Goal: Entertainment & Leisure: Browse casually

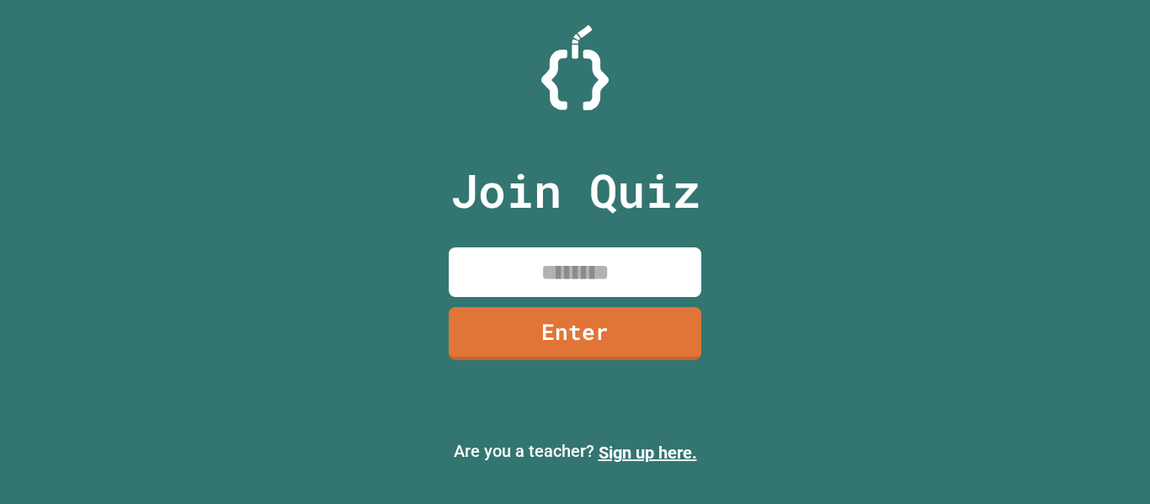
click at [528, 275] on input at bounding box center [575, 273] width 253 height 50
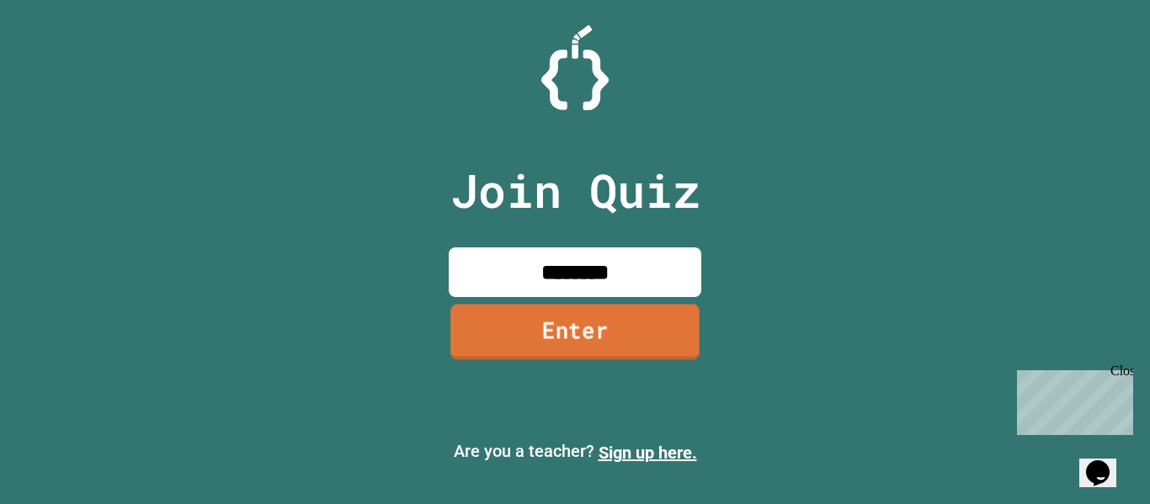
click at [527, 332] on link "Enter" at bounding box center [575, 332] width 249 height 56
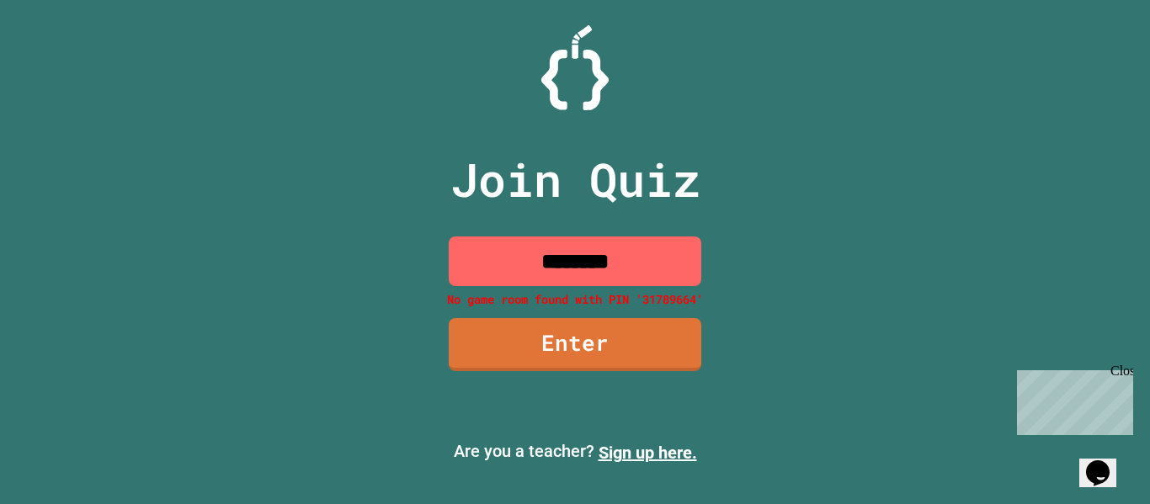
click at [569, 277] on input "********" at bounding box center [575, 262] width 253 height 50
click at [557, 279] on input "********" at bounding box center [575, 262] width 253 height 50
click at [573, 262] on input "********" at bounding box center [575, 262] width 253 height 50
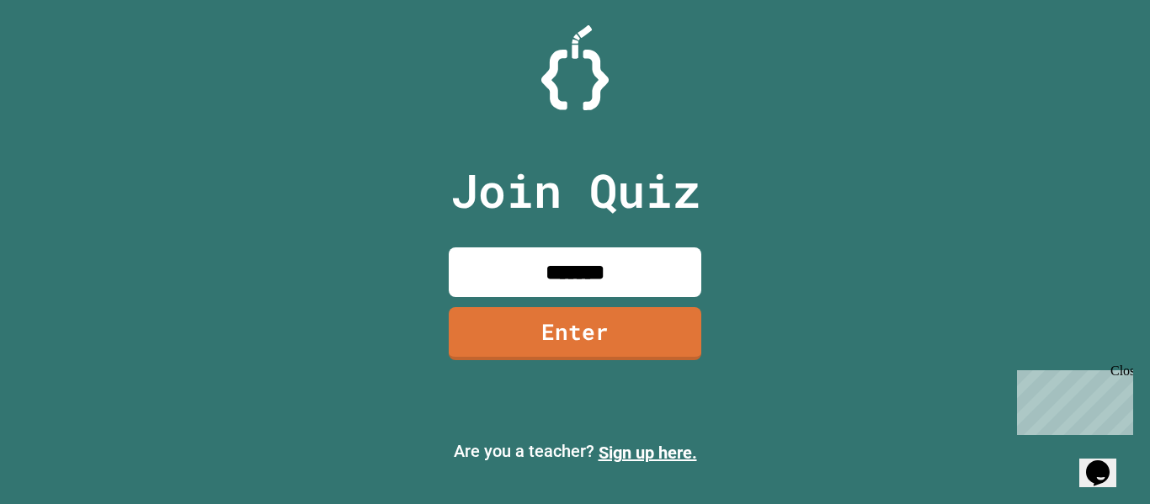
type input "********"
click at [566, 309] on link "Enter" at bounding box center [575, 332] width 253 height 56
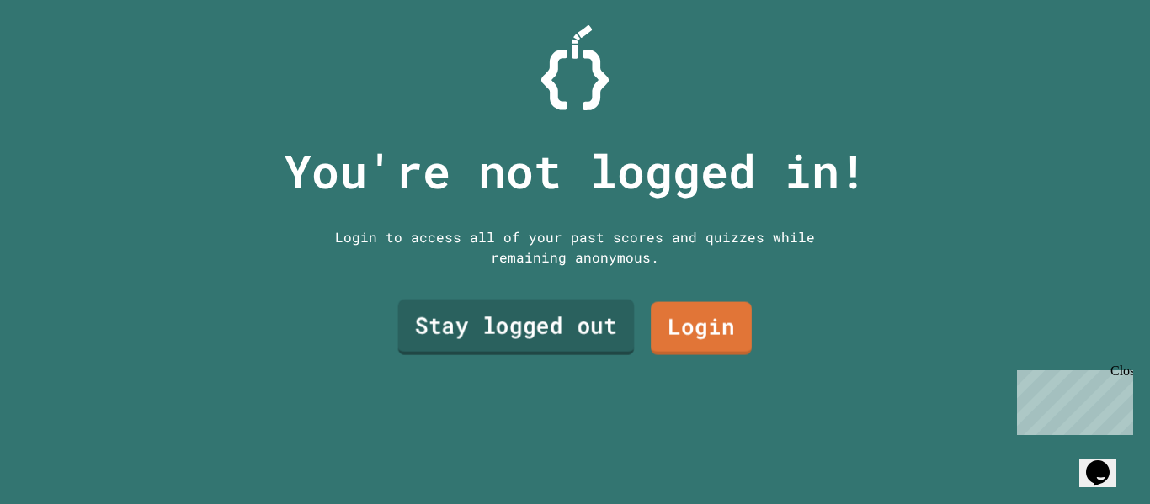
click at [601, 316] on link "Stay logged out" at bounding box center [516, 328] width 237 height 56
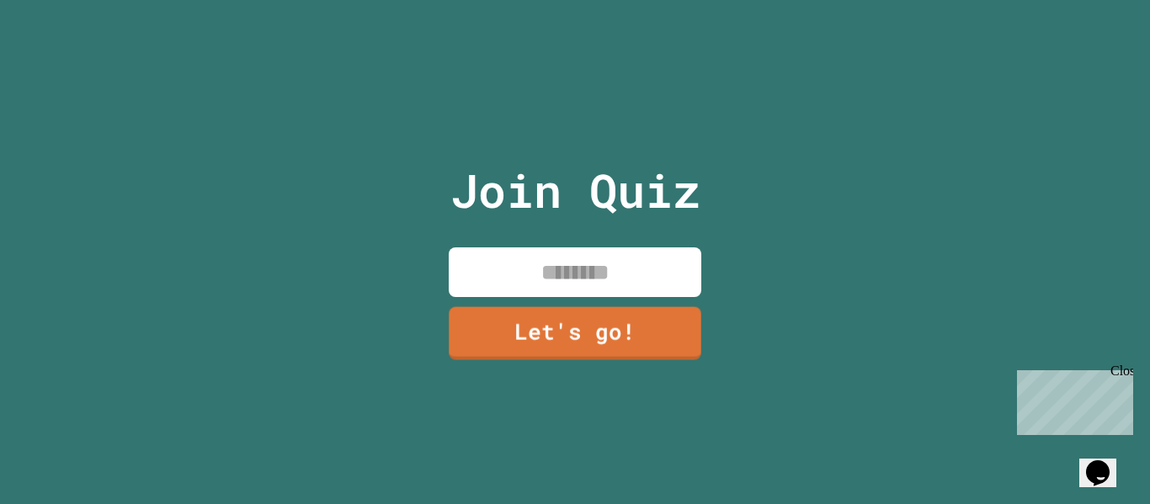
click at [636, 285] on input at bounding box center [575, 273] width 253 height 50
type input "****"
click at [591, 318] on link "Let's go!" at bounding box center [576, 332] width 240 height 56
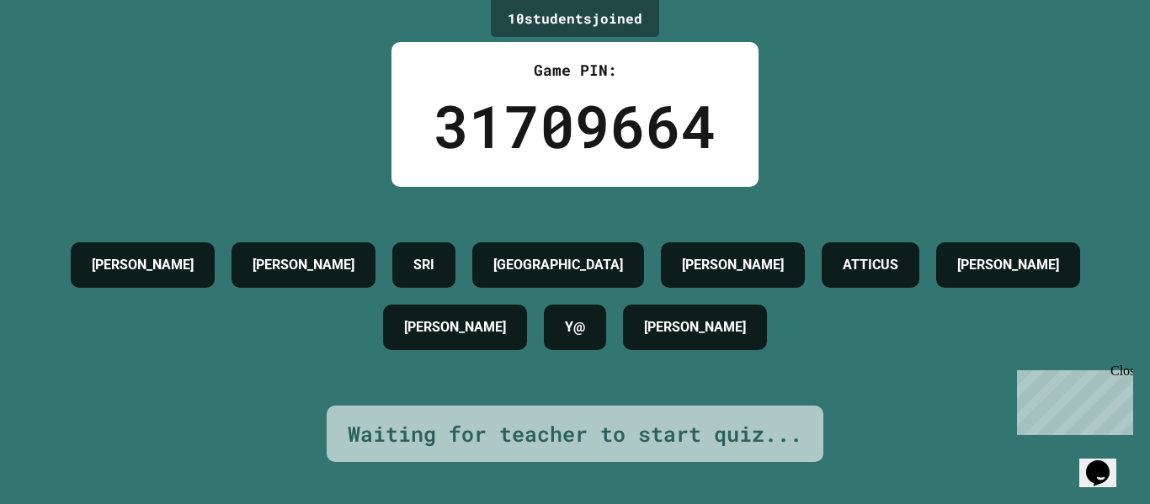
click at [1109, 462] on icon "Chat widget" at bounding box center [1098, 473] width 24 height 25
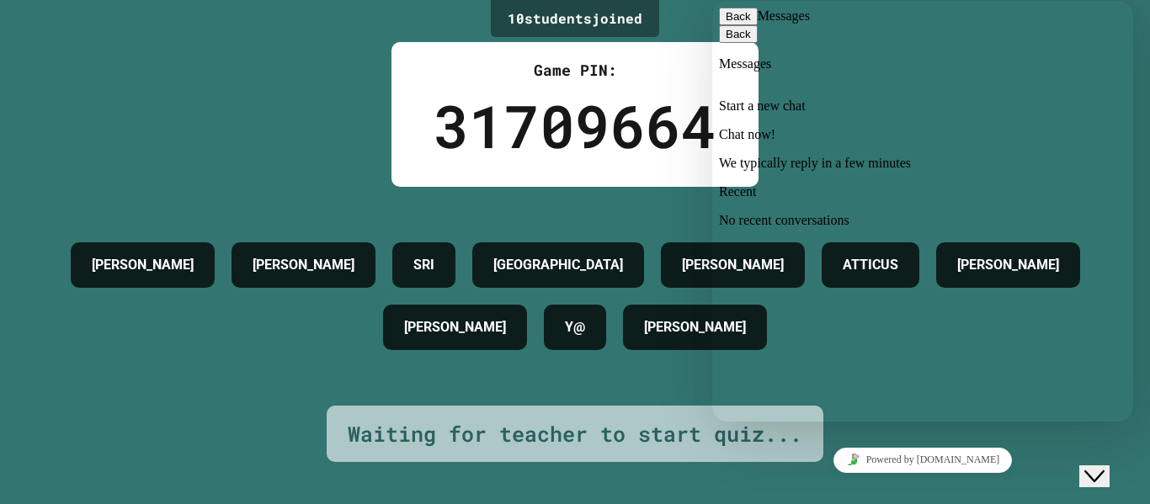
click at [1048, 156] on p "We typically reply in a few minutes" at bounding box center [923, 163] width 408 height 15
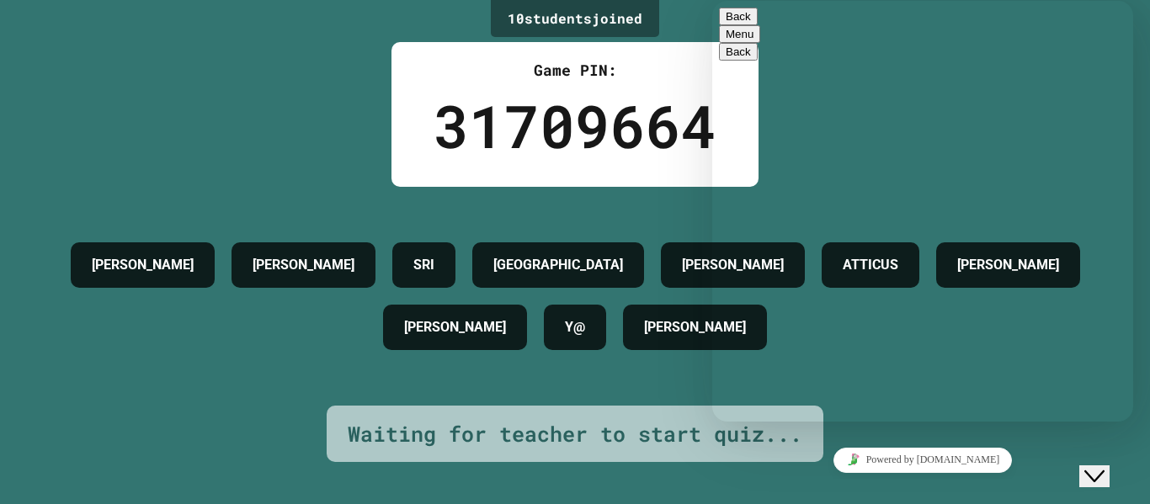
click at [713, 1] on textarea at bounding box center [713, 1] width 0 height 0
type textarea "*"
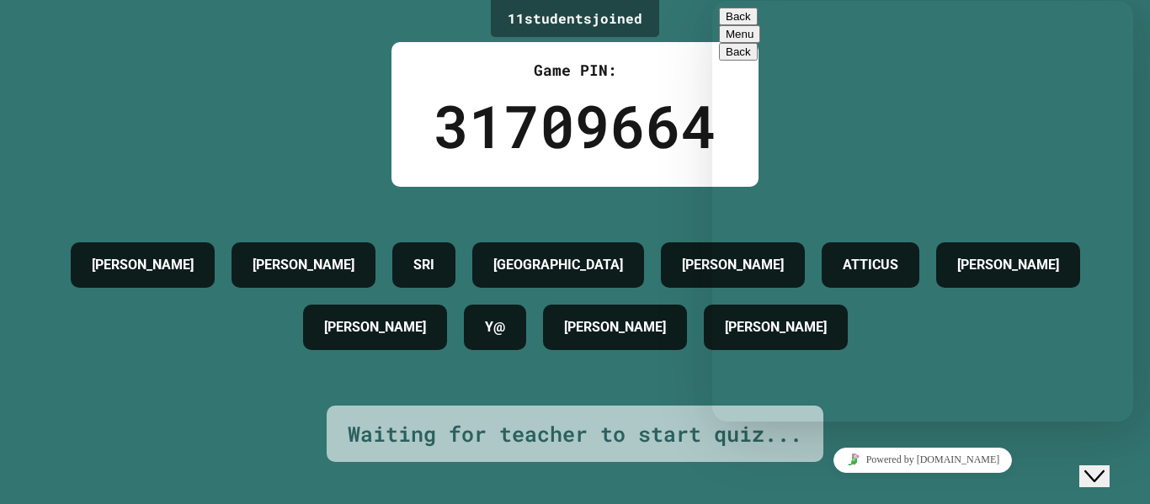
type textarea "****"
type textarea "*"
click at [739, 24] on button "Back" at bounding box center [738, 17] width 39 height 18
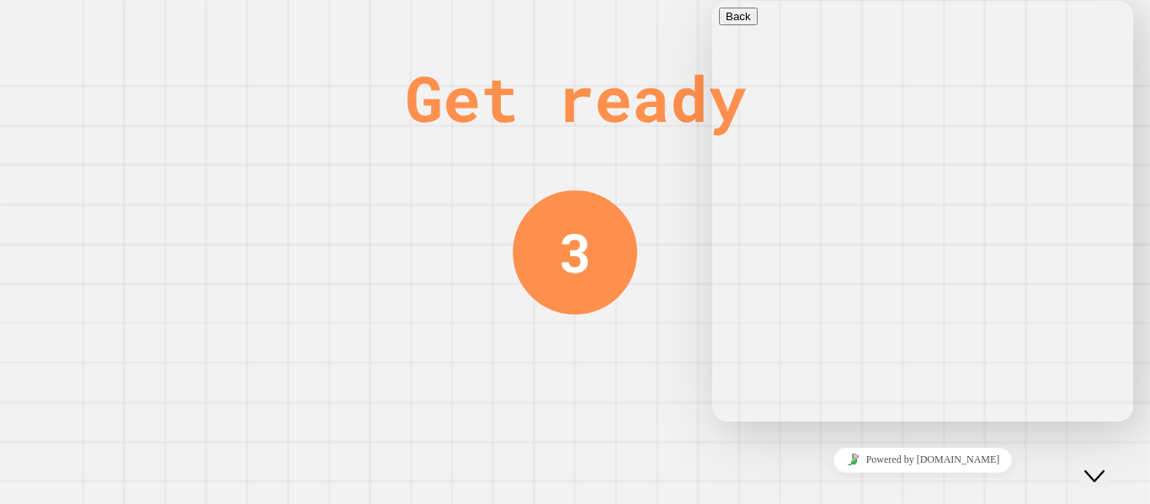
click at [1134, 447] on div "Get ready 2" at bounding box center [575, 252] width 1150 height 504
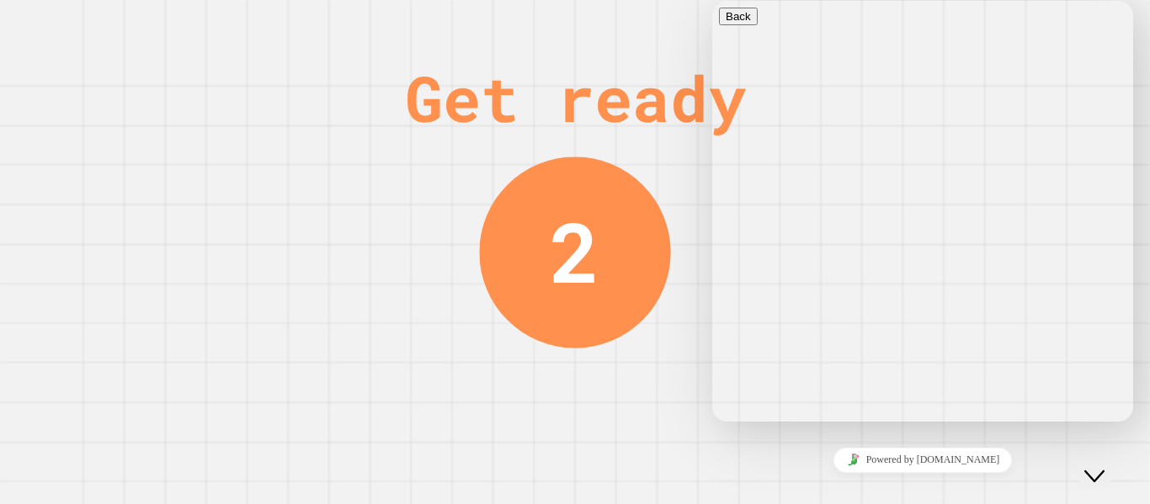
click at [1105, 467] on icon "Close Chat This icon closes the chat window." at bounding box center [1095, 477] width 20 height 20
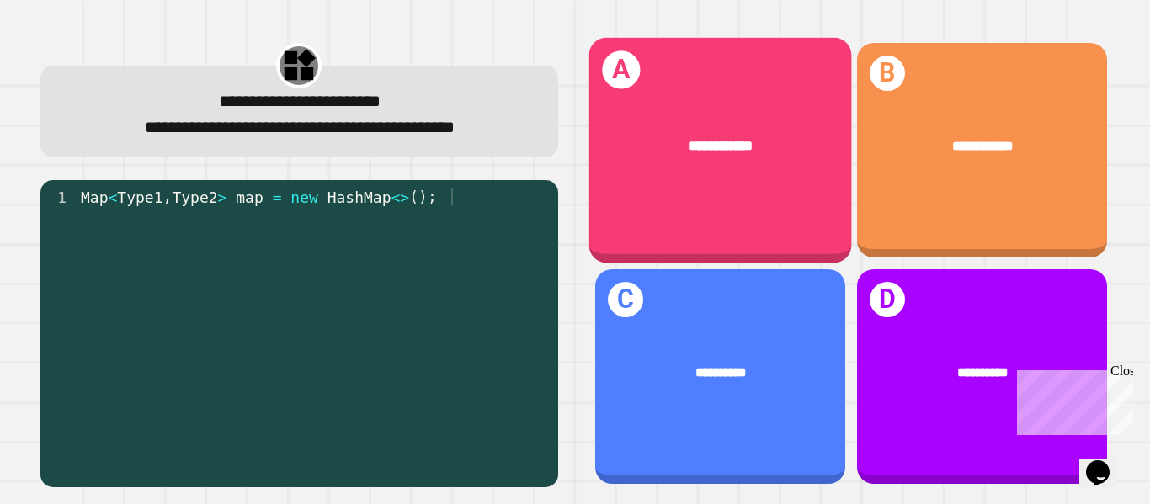
click at [747, 196] on div "**********" at bounding box center [720, 151] width 263 height 226
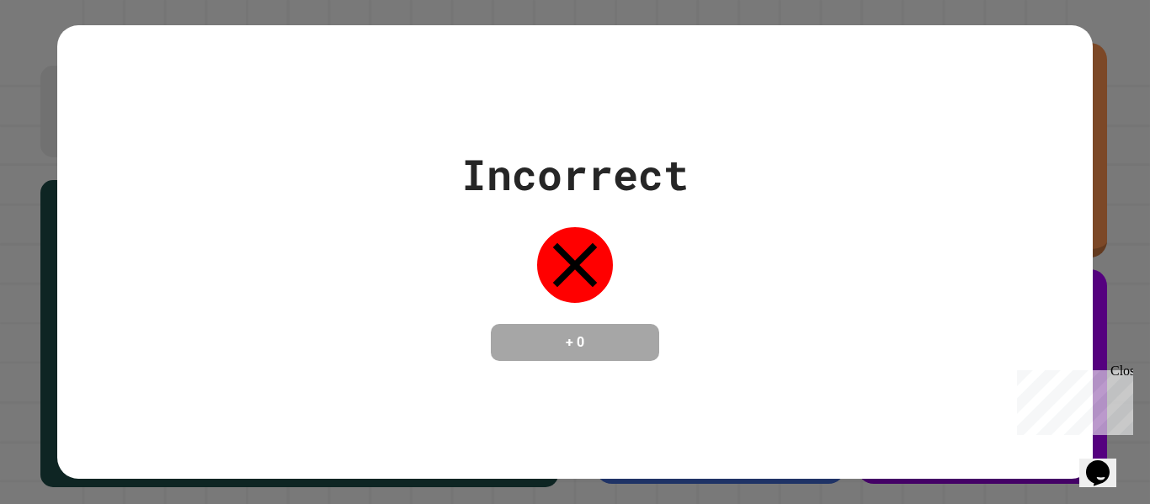
click at [1082, 222] on div "Incorrect + 0" at bounding box center [574, 252] width 1035 height 218
click at [1113, 222] on div "Incorrect + 0" at bounding box center [575, 252] width 1150 height 504
click at [1123, 380] on div "Close" at bounding box center [1121, 374] width 21 height 21
click at [1120, 323] on div "Incorrect + 0" at bounding box center [575, 252] width 1150 height 504
click at [828, 174] on div "Incorrect + 0" at bounding box center [574, 252] width 1035 height 218
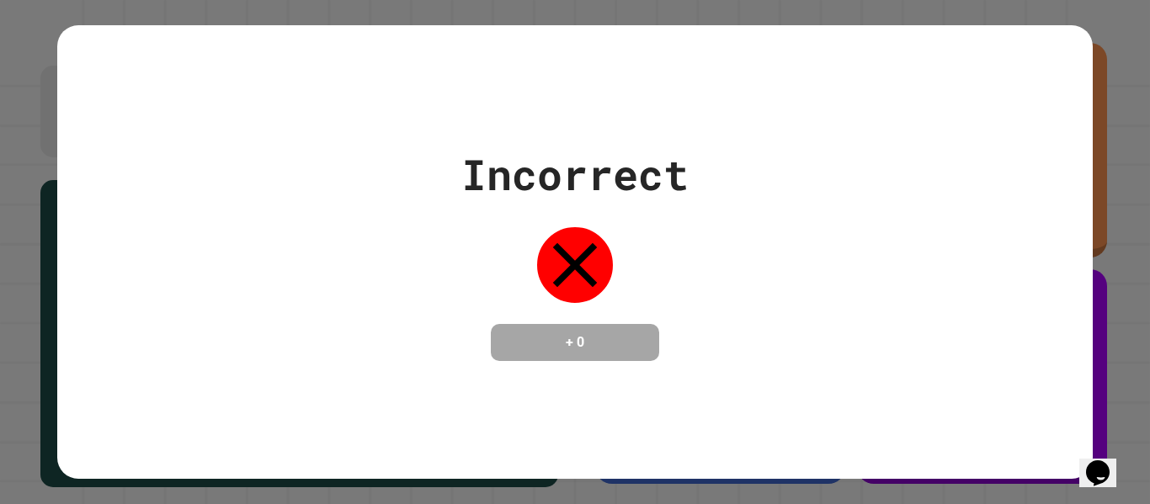
click at [828, 174] on div "Incorrect + 0" at bounding box center [574, 252] width 1035 height 218
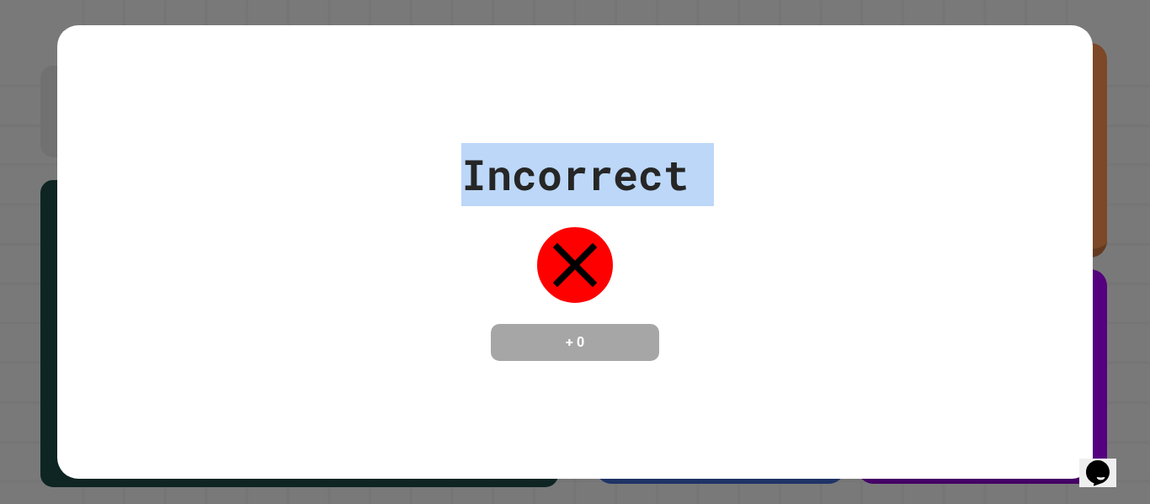
click at [828, 174] on div "Incorrect + 0" at bounding box center [574, 252] width 1035 height 218
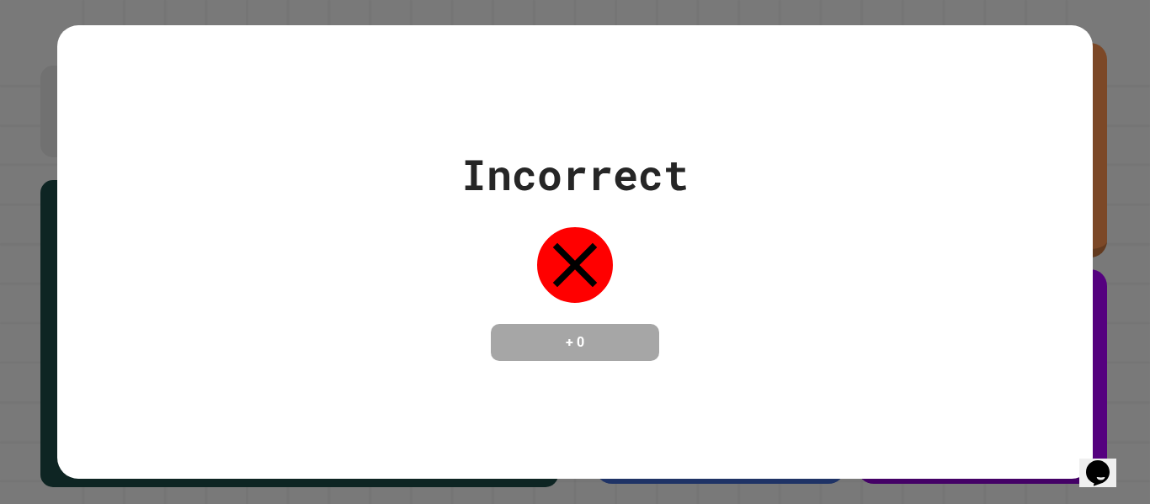
click at [828, 174] on div "Incorrect + 0" at bounding box center [574, 252] width 1035 height 218
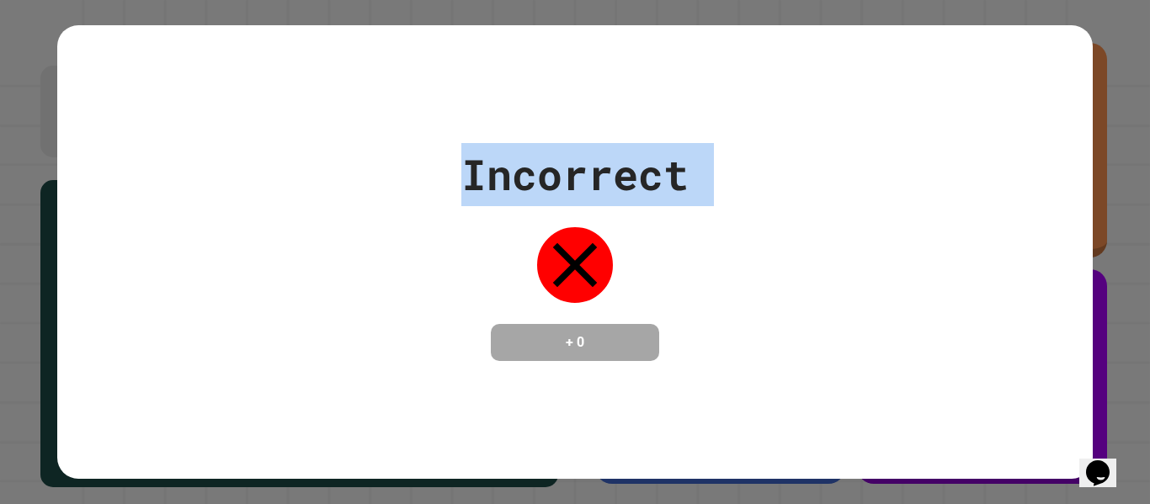
click at [828, 174] on div "Incorrect + 0" at bounding box center [574, 252] width 1035 height 218
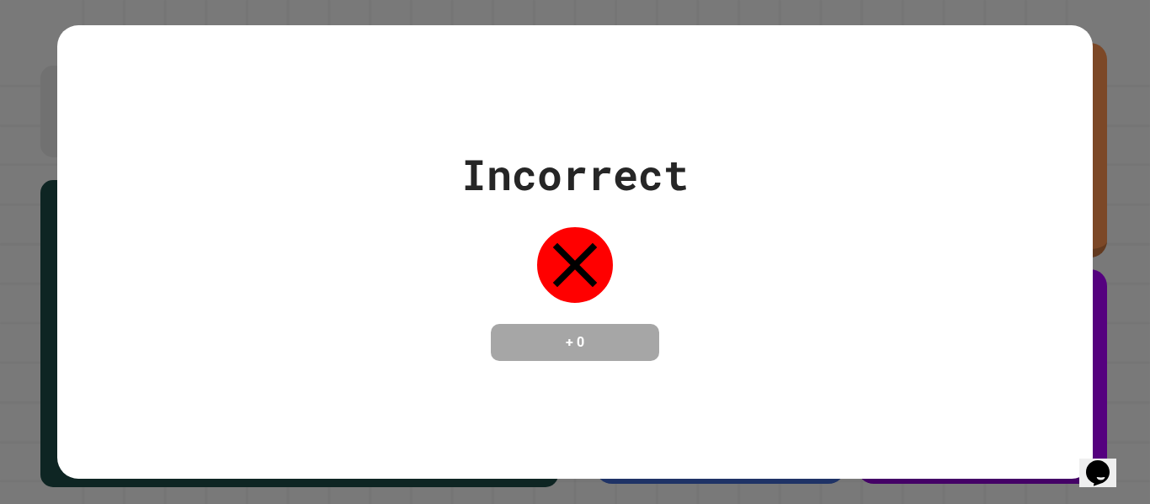
click at [828, 174] on div "Incorrect + 0" at bounding box center [574, 252] width 1035 height 218
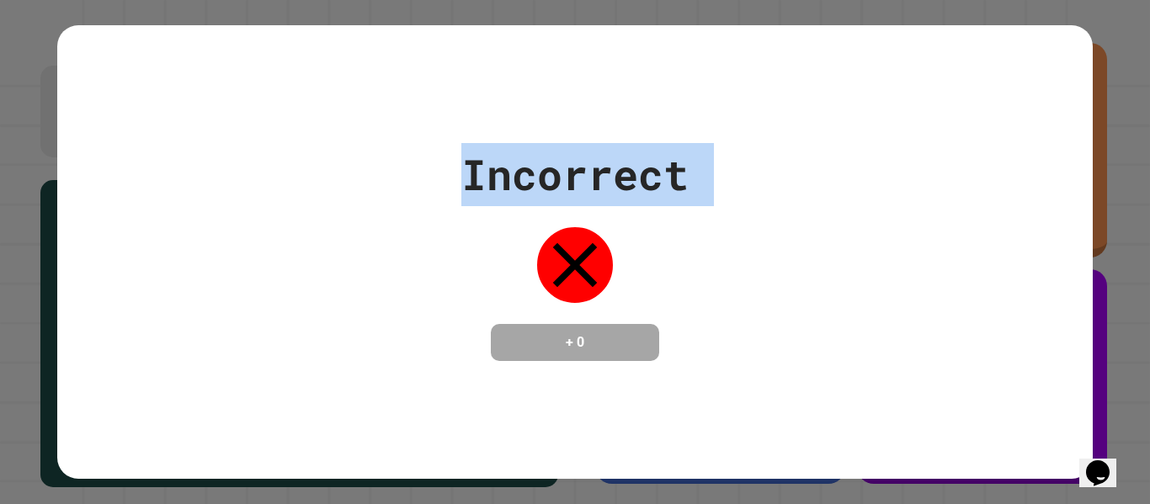
click at [828, 174] on div "Incorrect + 0" at bounding box center [574, 252] width 1035 height 218
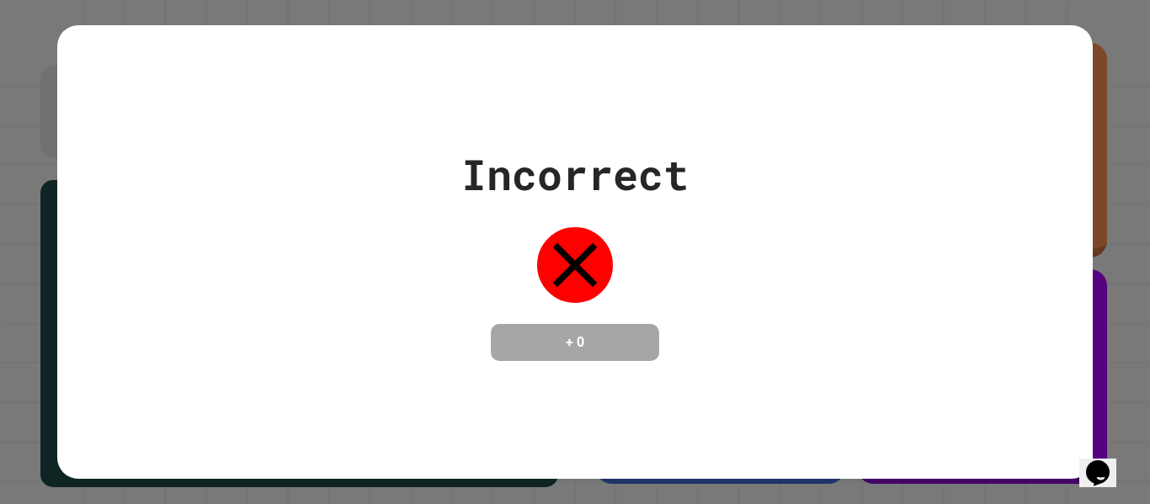
click at [828, 174] on div "Incorrect + 0" at bounding box center [574, 252] width 1035 height 218
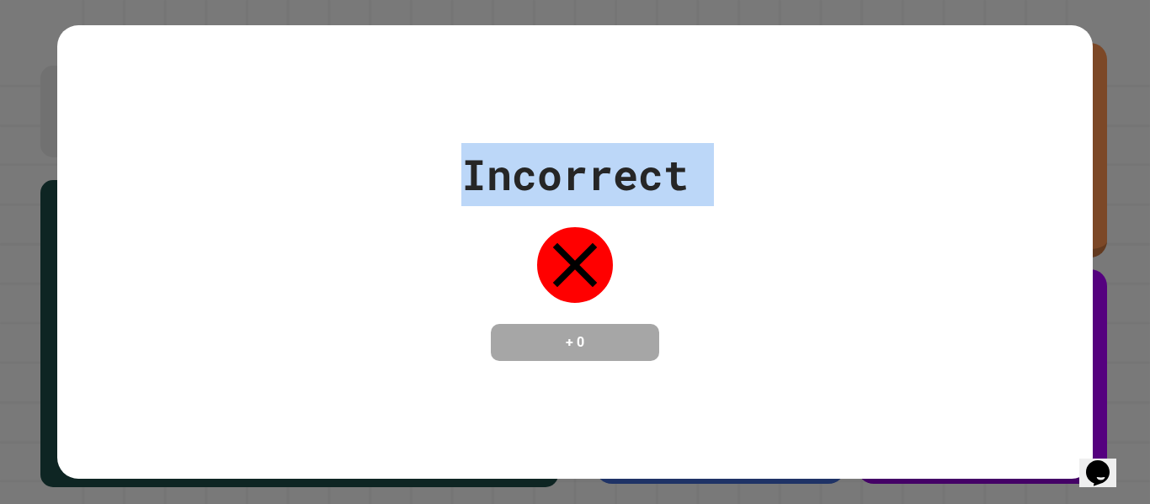
click at [828, 174] on div "Incorrect + 0" at bounding box center [574, 252] width 1035 height 218
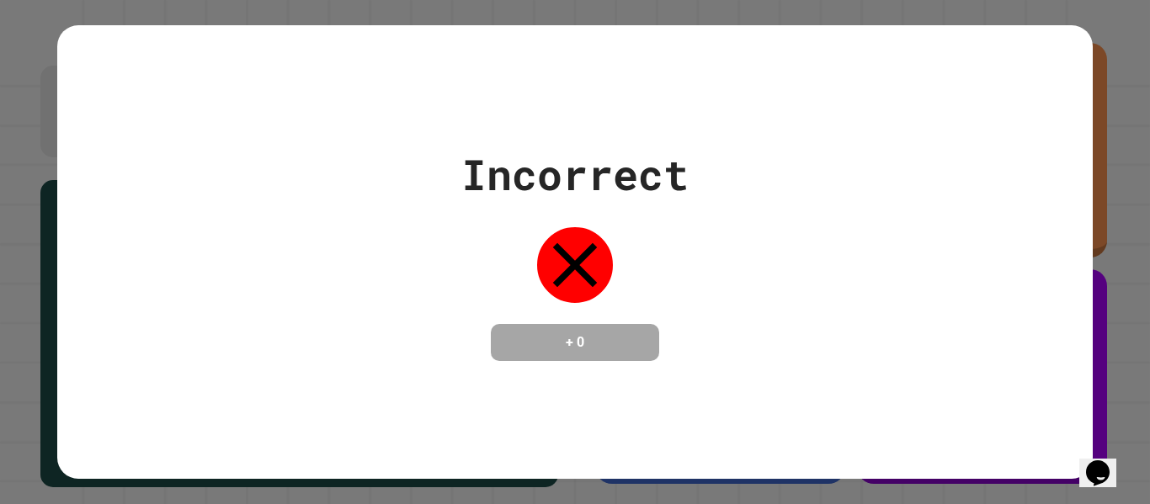
click at [828, 174] on div "Incorrect + 0" at bounding box center [574, 252] width 1035 height 218
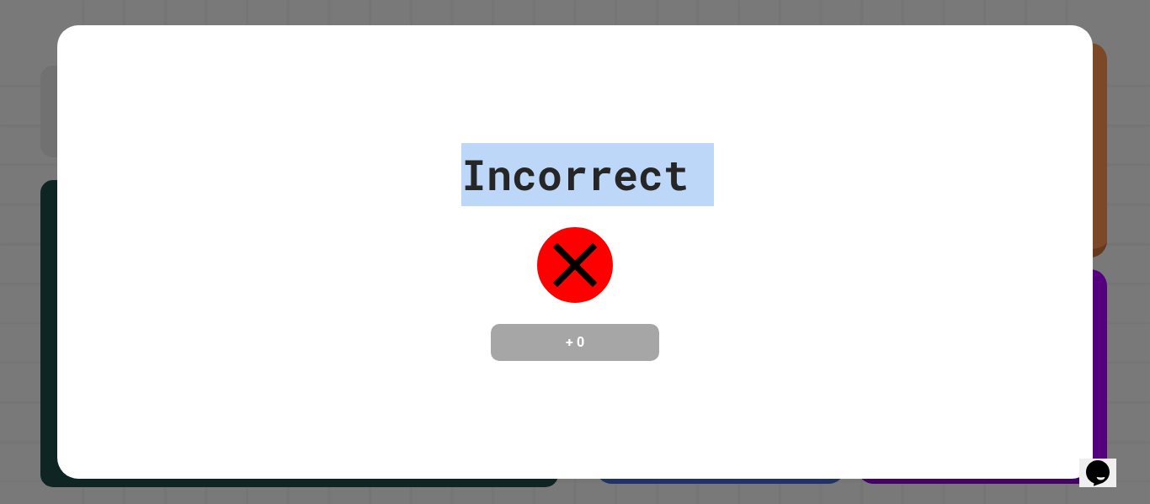
click at [828, 174] on div "Incorrect + 0" at bounding box center [574, 252] width 1035 height 218
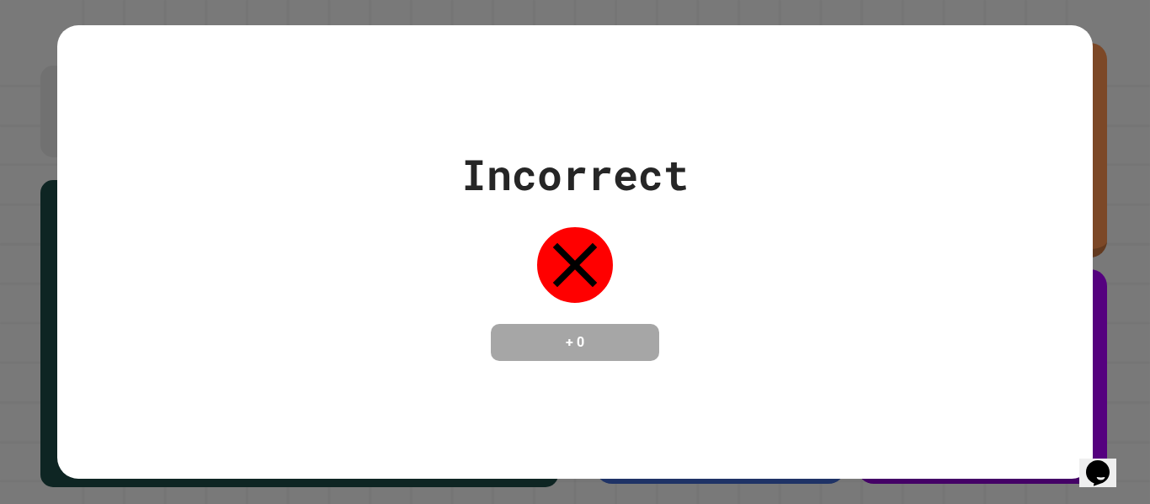
click at [828, 174] on div "Incorrect + 0" at bounding box center [574, 252] width 1035 height 218
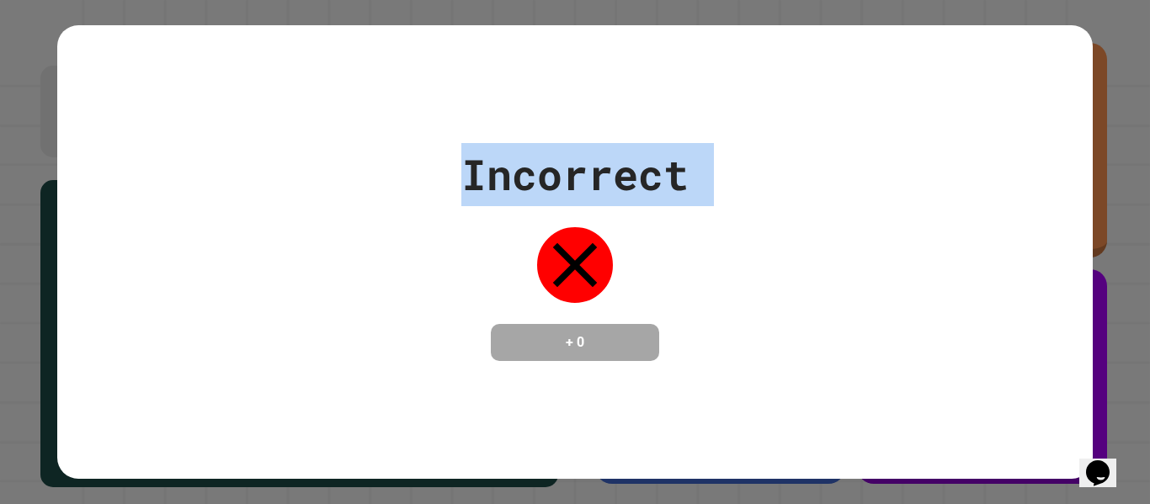
click at [828, 174] on div "Incorrect + 0" at bounding box center [574, 252] width 1035 height 218
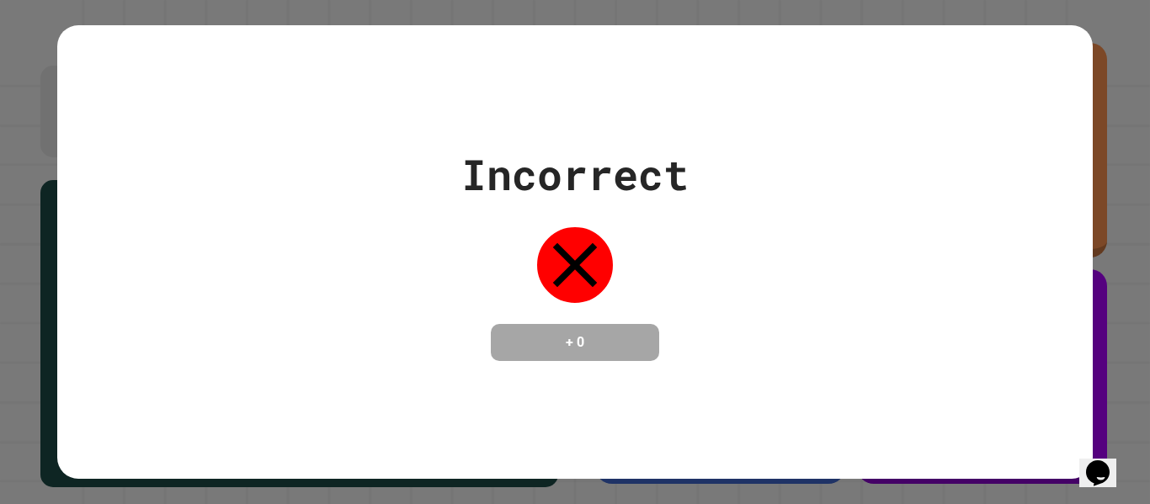
click at [828, 174] on div "Incorrect + 0" at bounding box center [574, 252] width 1035 height 218
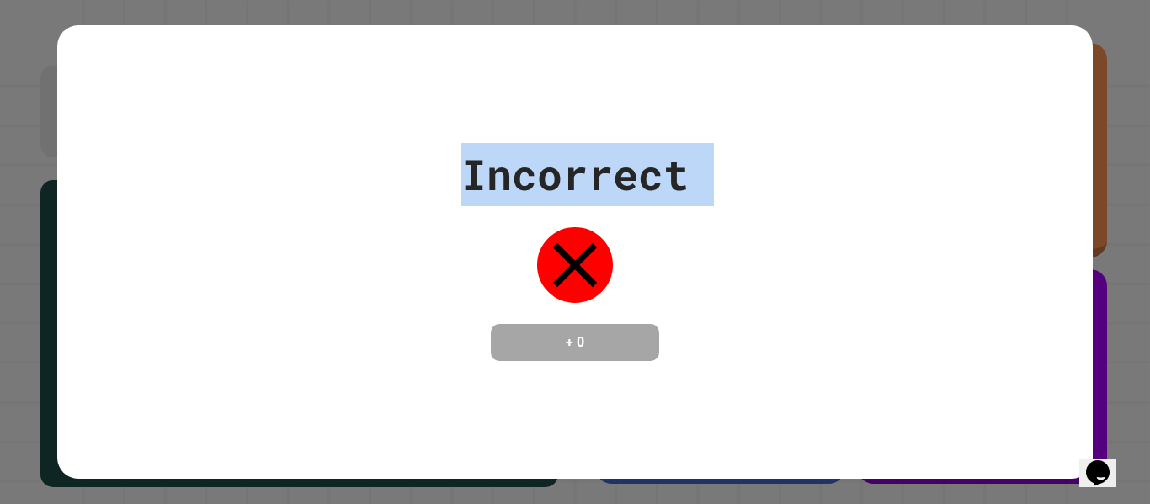
click at [828, 174] on div "Incorrect + 0" at bounding box center [574, 252] width 1035 height 218
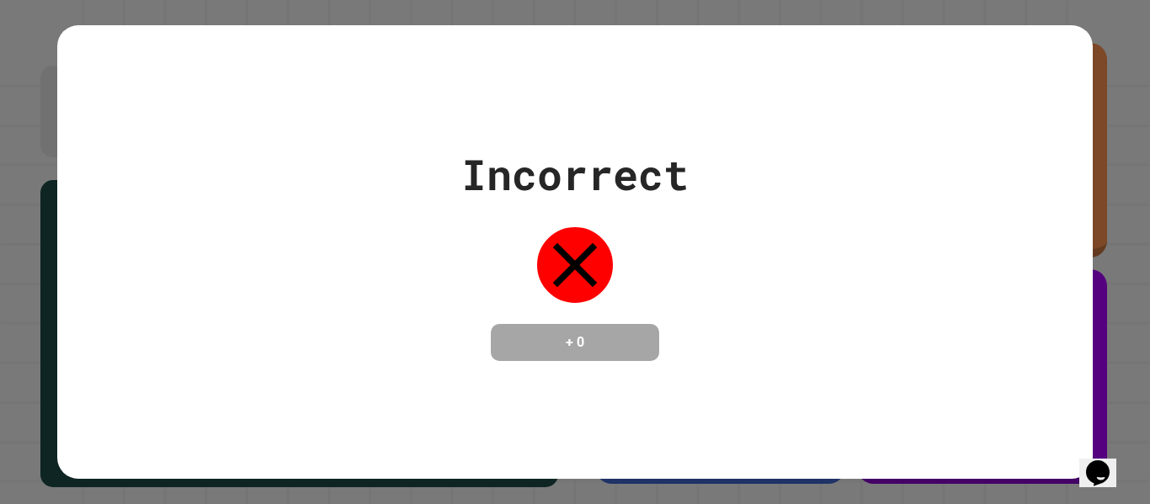
click at [828, 174] on div "Incorrect + 0" at bounding box center [574, 252] width 1035 height 218
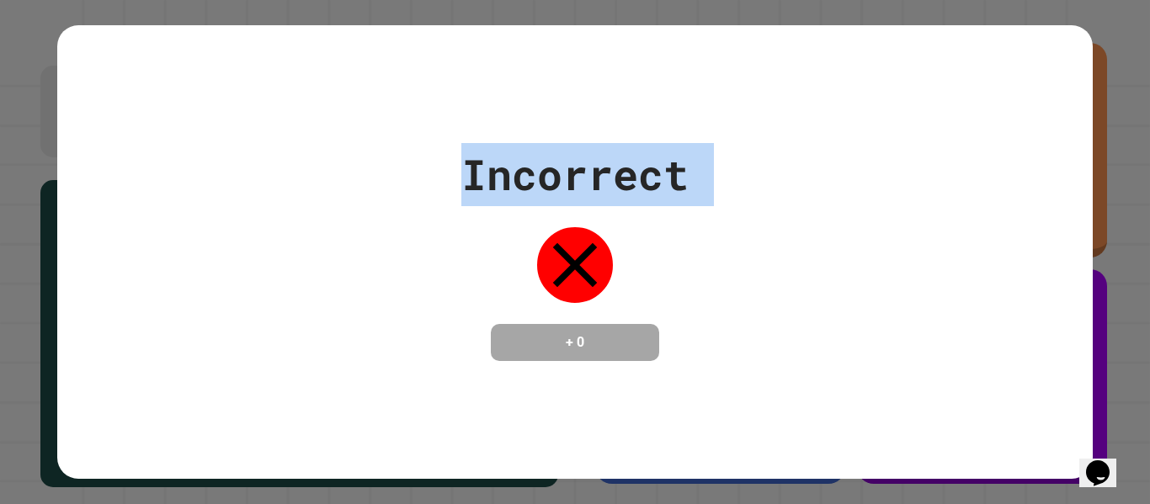
click at [828, 174] on div "Incorrect + 0" at bounding box center [574, 252] width 1035 height 218
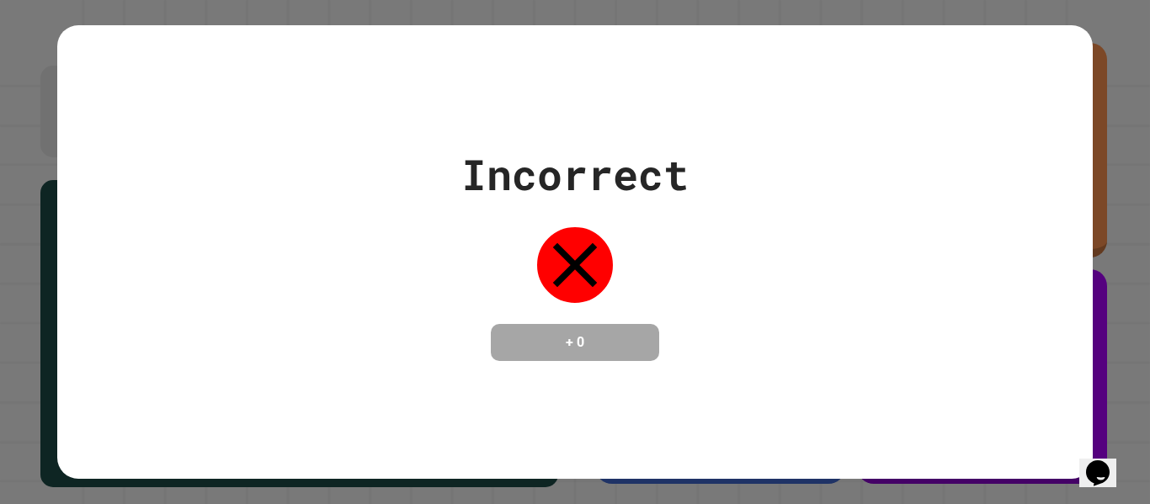
click at [828, 174] on div "Incorrect + 0" at bounding box center [574, 252] width 1035 height 218
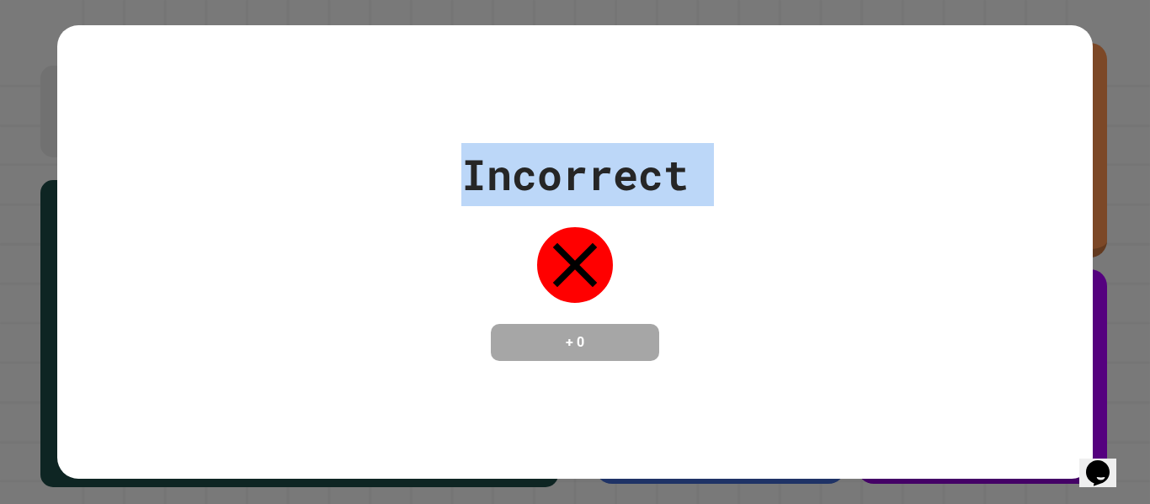
click at [828, 174] on div "Incorrect + 0" at bounding box center [574, 252] width 1035 height 218
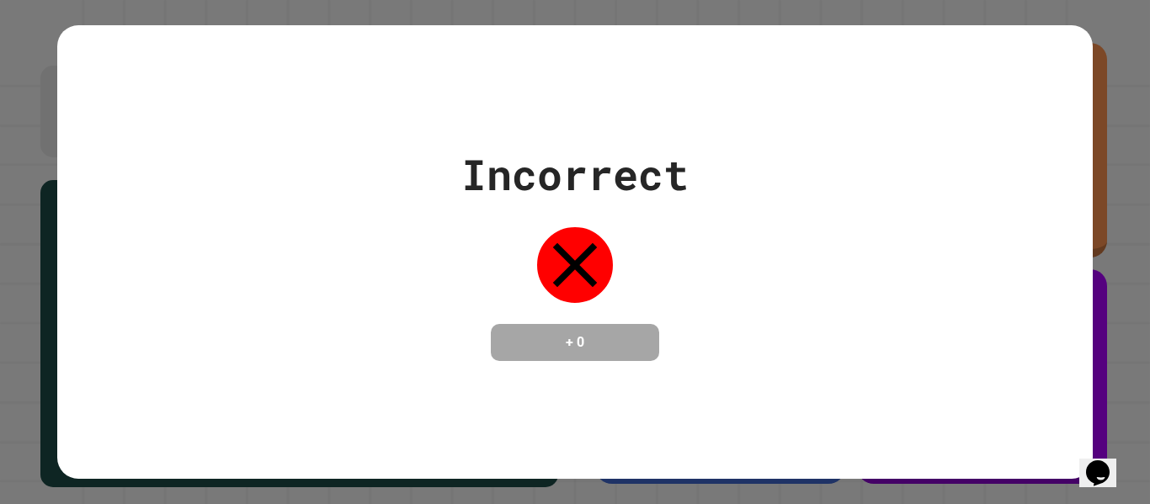
click at [828, 174] on div "Incorrect + 0" at bounding box center [574, 252] width 1035 height 218
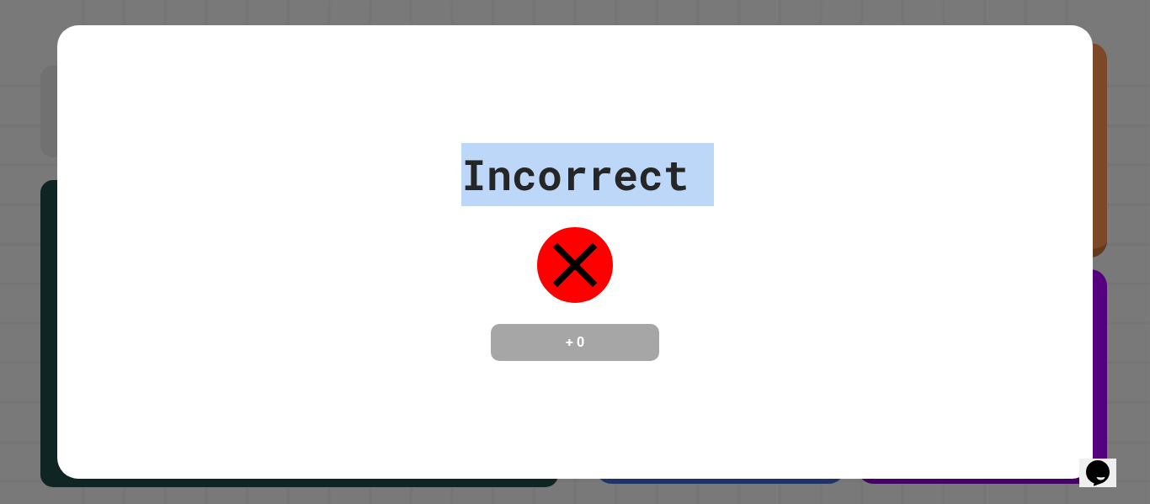
click at [828, 174] on div "Incorrect + 0" at bounding box center [574, 252] width 1035 height 218
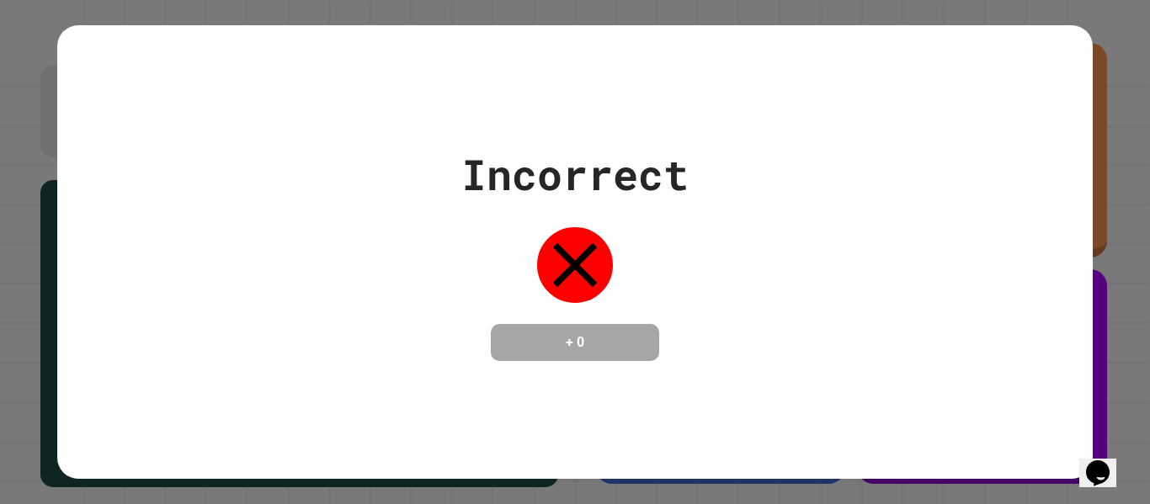
click at [828, 174] on div "Incorrect + 0" at bounding box center [574, 252] width 1035 height 218
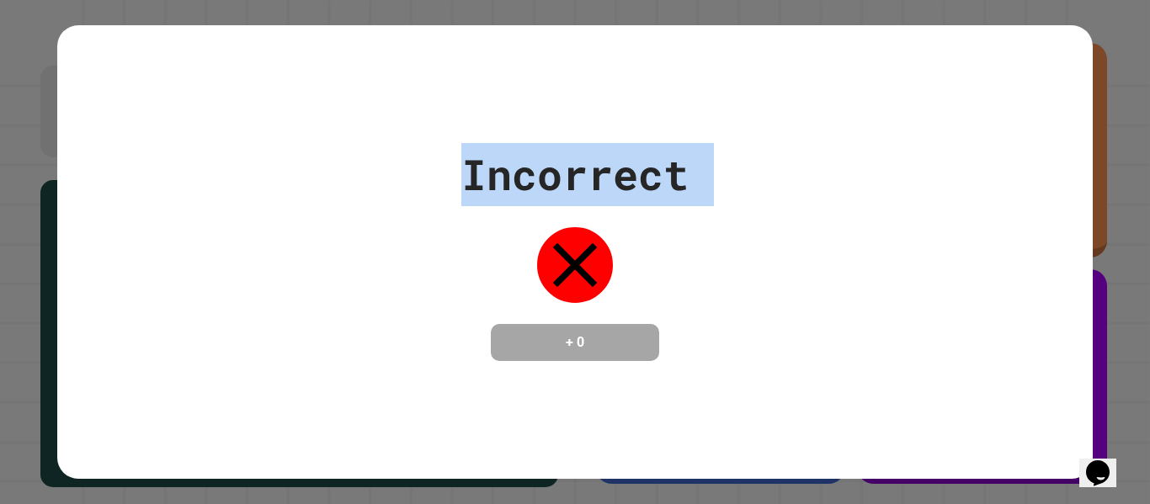
click at [828, 174] on div "Incorrect + 0" at bounding box center [574, 252] width 1035 height 218
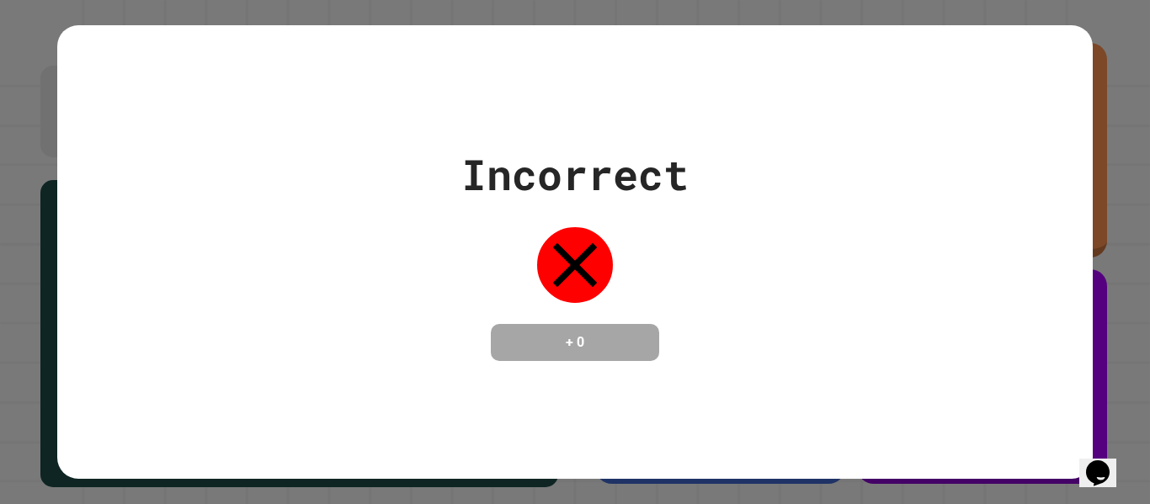
click at [828, 174] on div "Incorrect + 0" at bounding box center [574, 252] width 1035 height 218
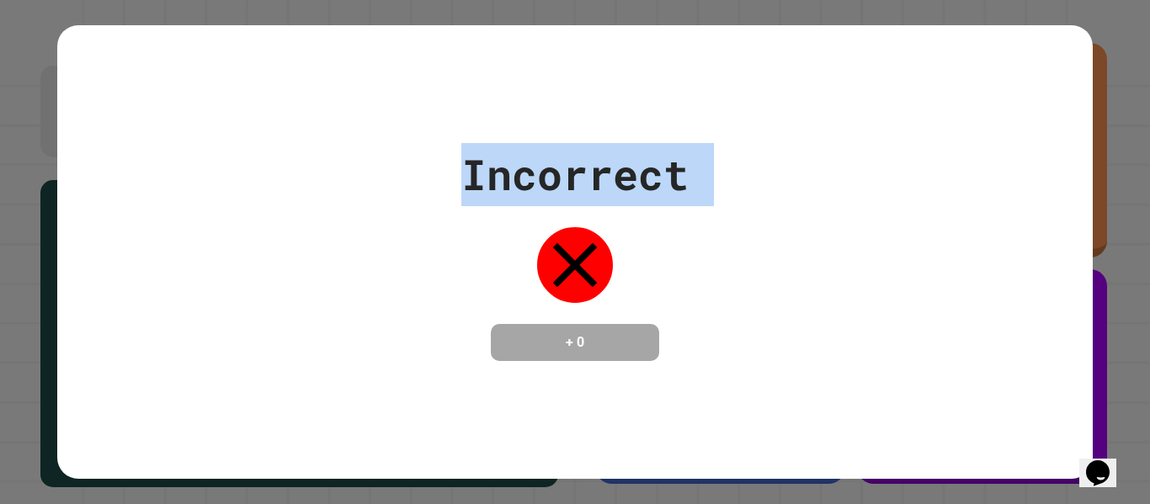
click at [828, 174] on div "Incorrect + 0" at bounding box center [574, 252] width 1035 height 218
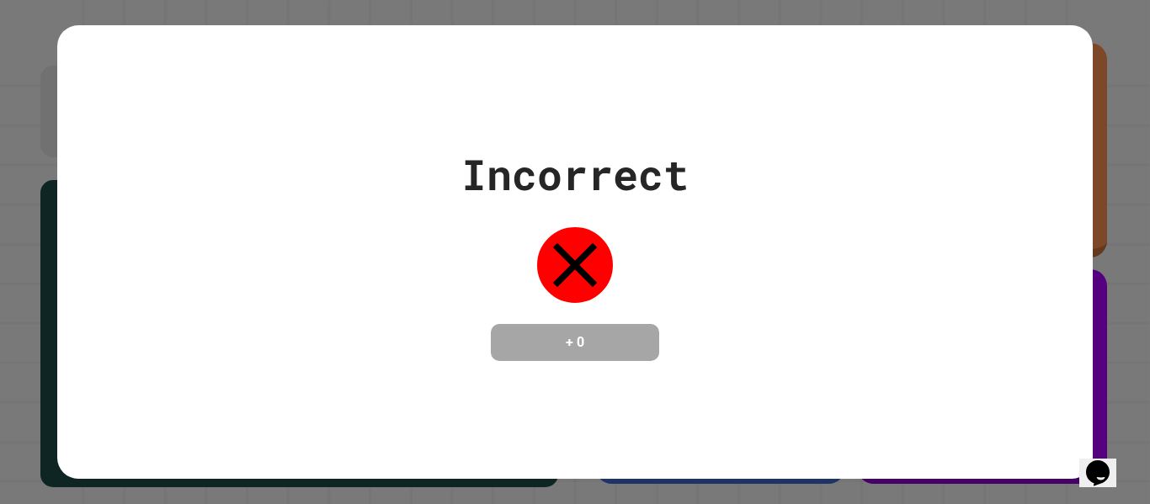
click at [828, 174] on div "Incorrect + 0" at bounding box center [574, 252] width 1035 height 218
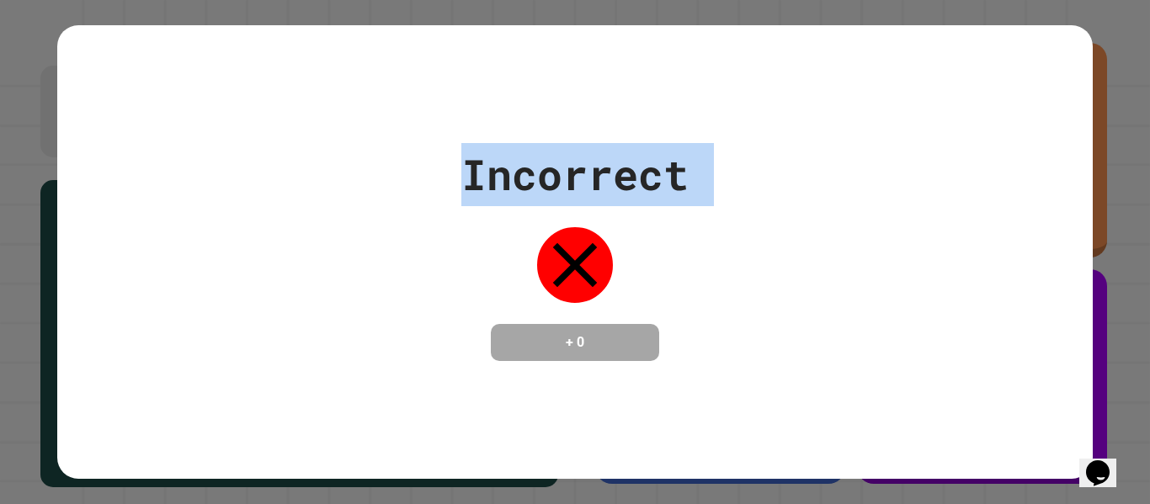
click at [828, 174] on div "Incorrect + 0" at bounding box center [574, 252] width 1035 height 218
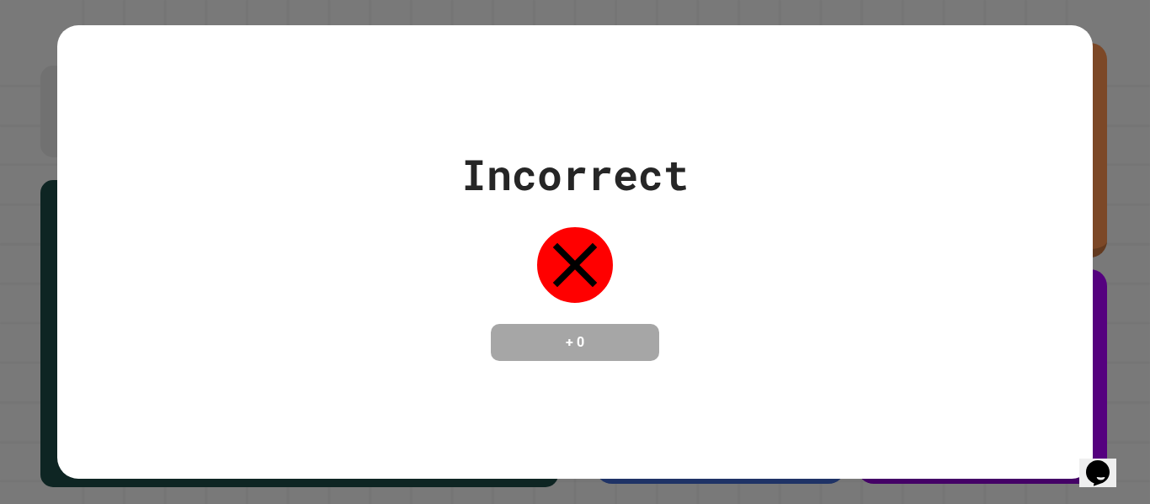
click at [828, 174] on div "Incorrect + 0" at bounding box center [574, 252] width 1035 height 218
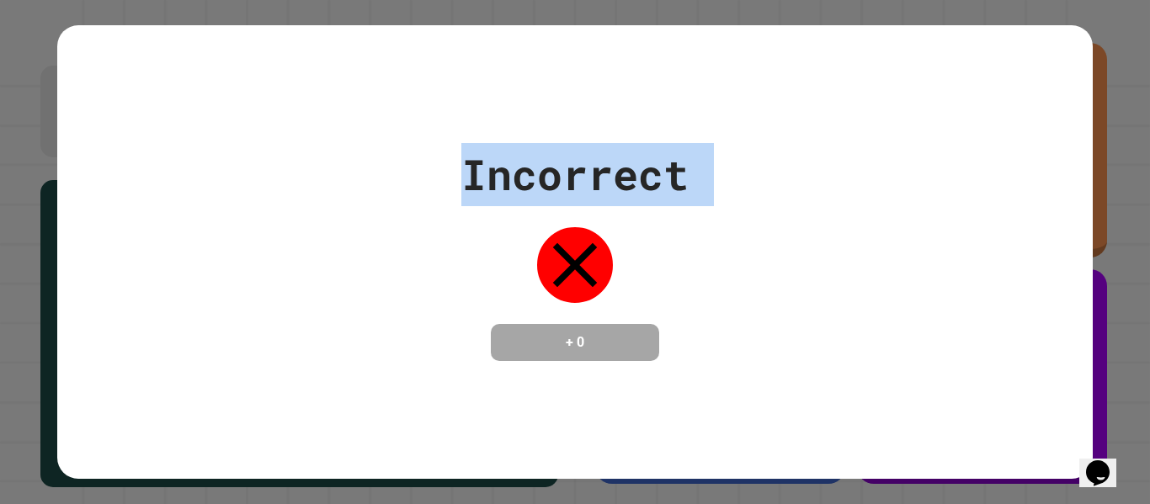
click at [828, 174] on div "Incorrect + 0" at bounding box center [574, 252] width 1035 height 218
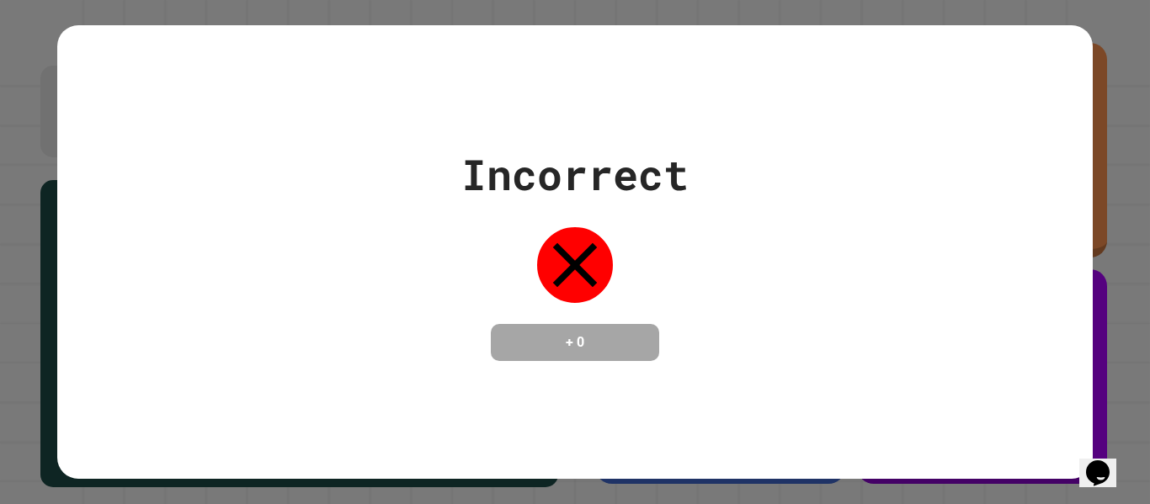
click at [828, 174] on div "Incorrect + 0" at bounding box center [574, 252] width 1035 height 218
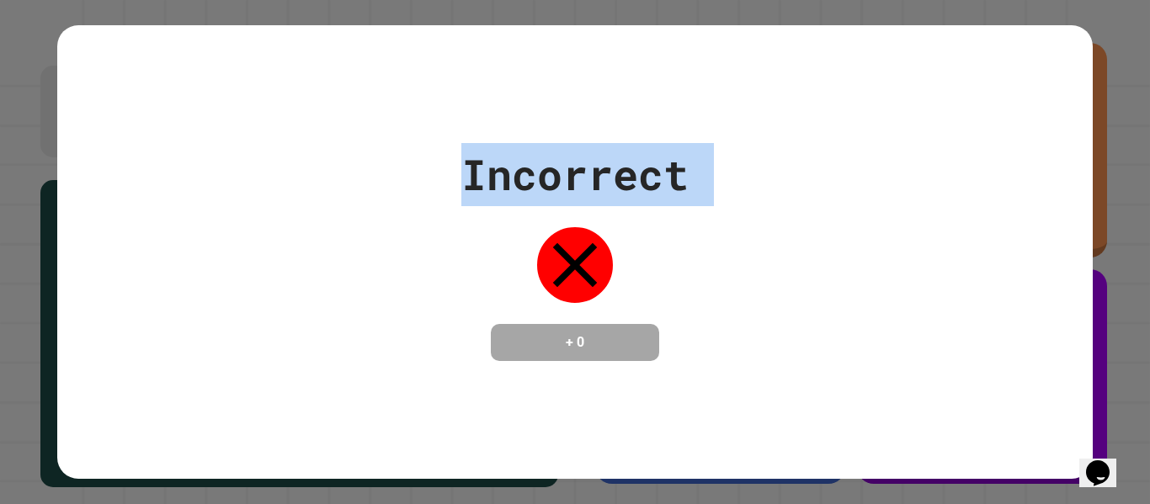
click at [828, 174] on div "Incorrect + 0" at bounding box center [574, 252] width 1035 height 218
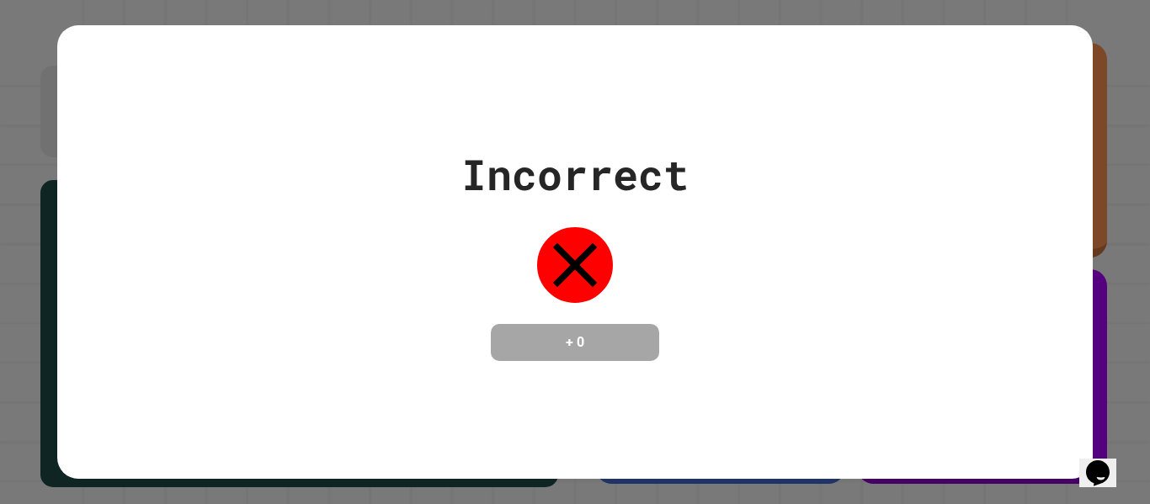
click at [828, 174] on div "Incorrect + 0" at bounding box center [574, 252] width 1035 height 218
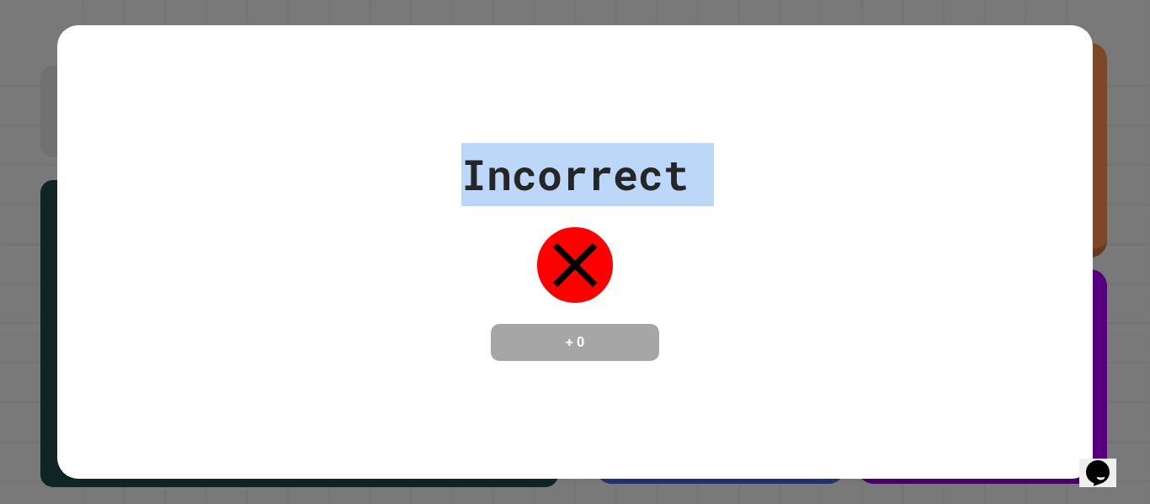
click at [828, 174] on div "Incorrect + 0" at bounding box center [574, 252] width 1035 height 218
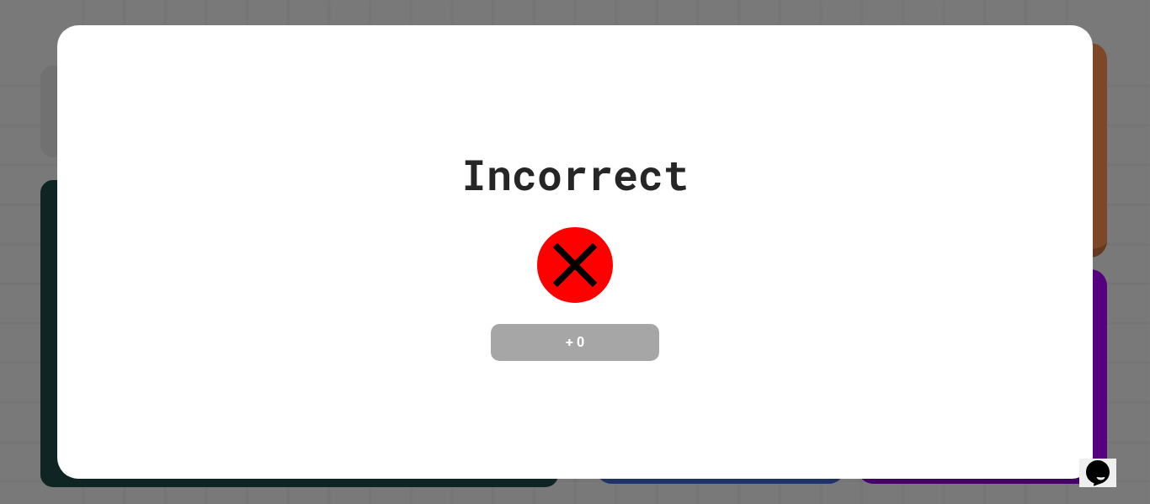
click at [828, 174] on div "Incorrect + 0" at bounding box center [574, 252] width 1035 height 218
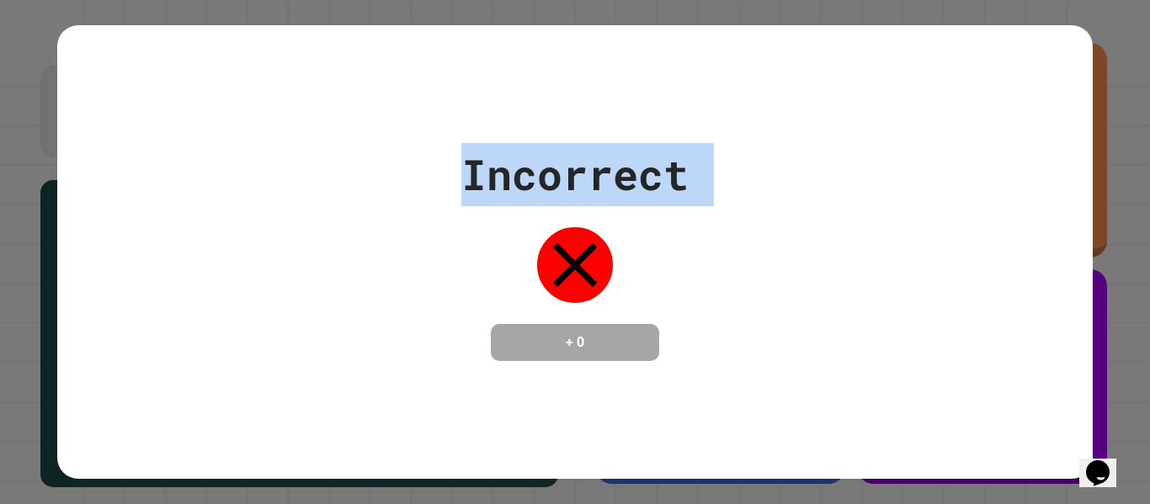
click at [828, 174] on div "Incorrect + 0" at bounding box center [574, 252] width 1035 height 218
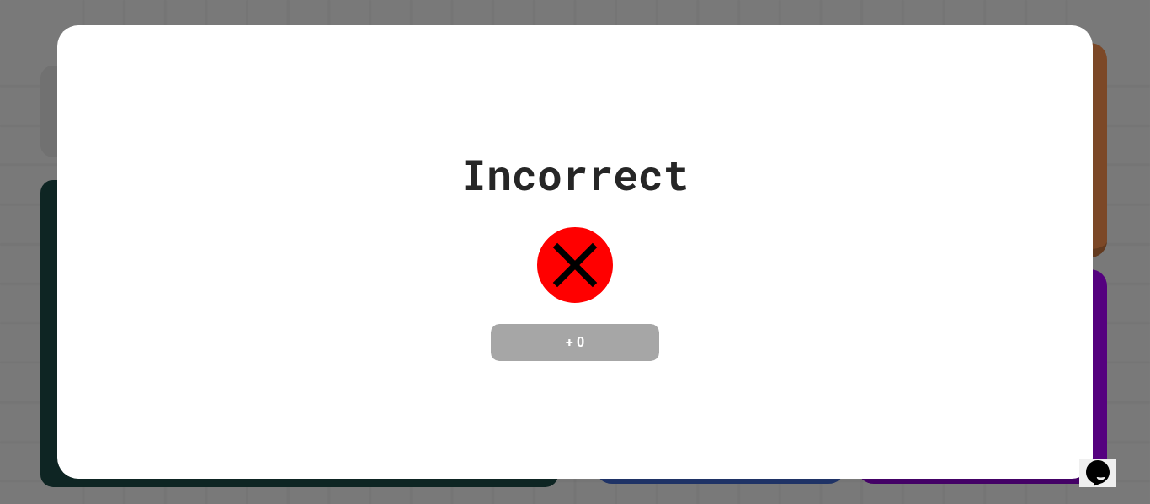
click at [828, 174] on div "Incorrect + 0" at bounding box center [574, 252] width 1035 height 218
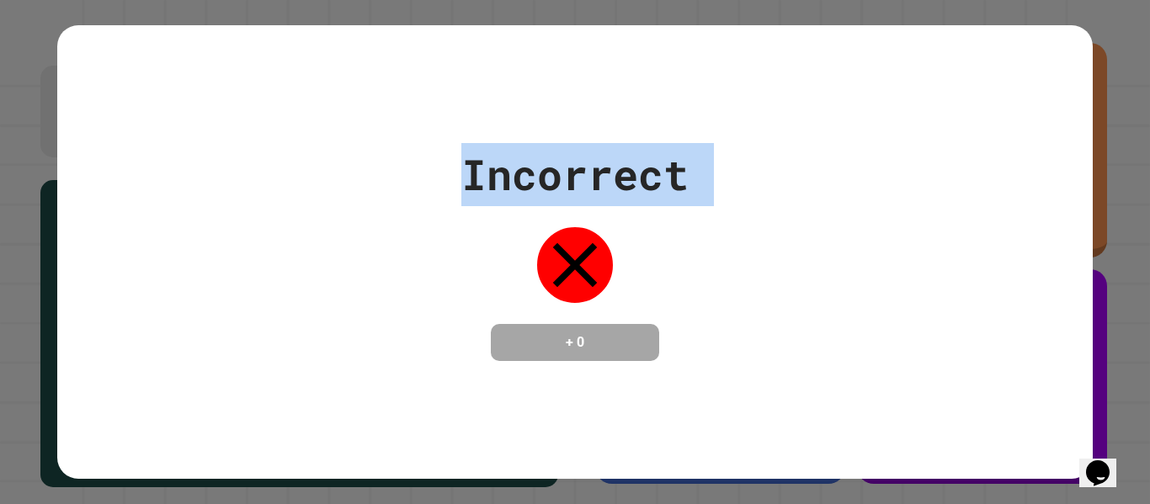
click at [828, 174] on div "Incorrect + 0" at bounding box center [574, 252] width 1035 height 218
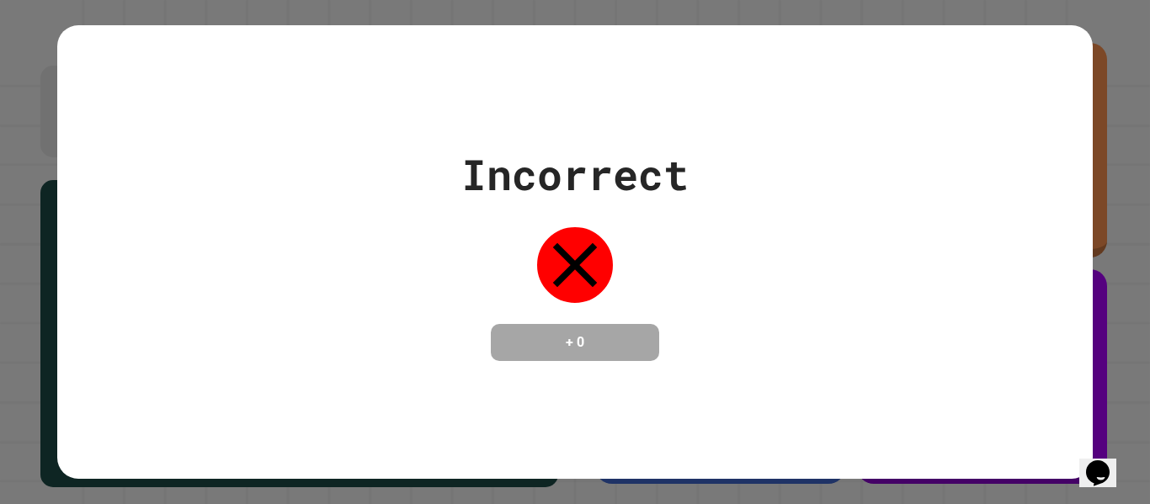
click at [828, 174] on div "Incorrect + 0" at bounding box center [574, 252] width 1035 height 218
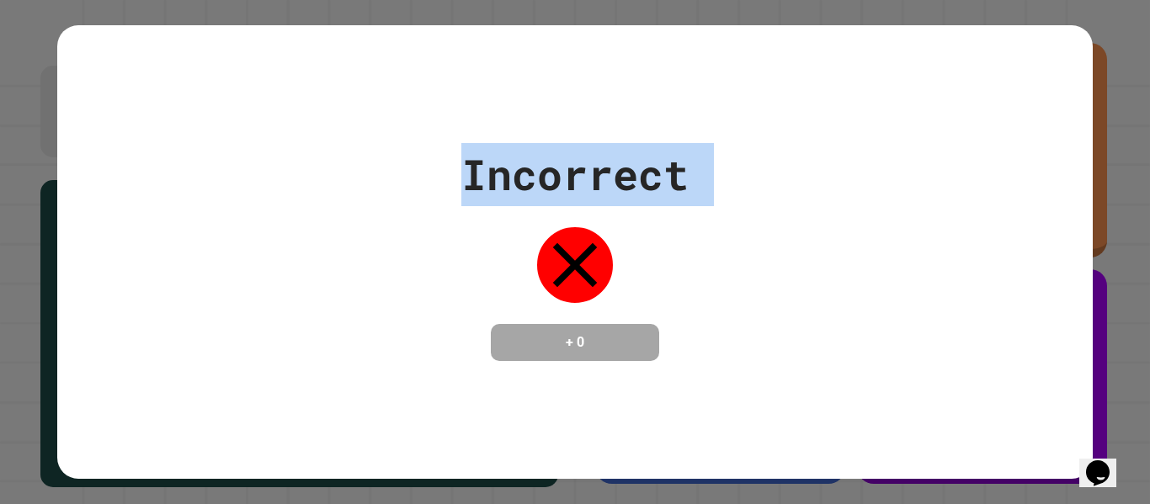
click at [828, 174] on div "Incorrect + 0" at bounding box center [574, 252] width 1035 height 218
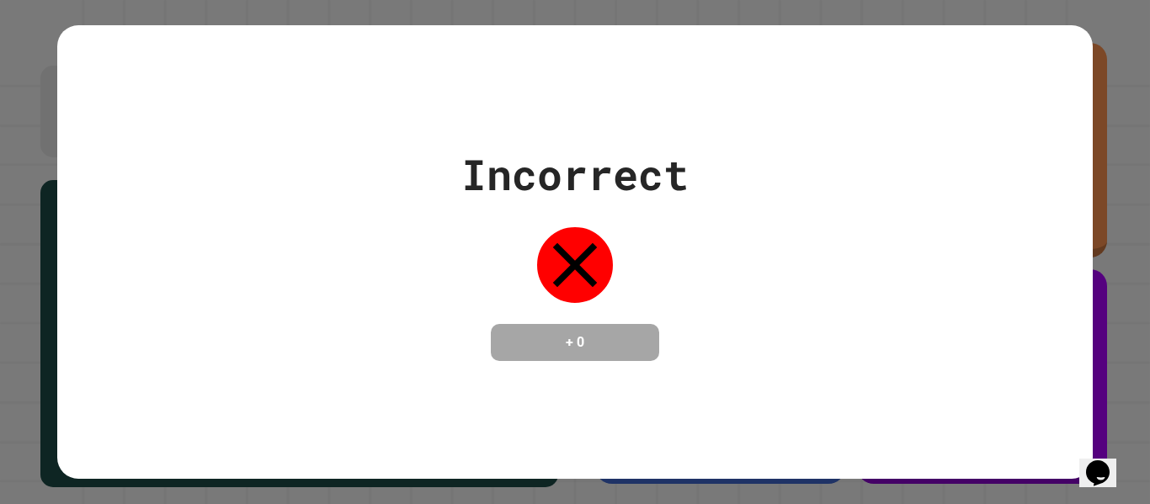
click at [828, 174] on div "Incorrect + 0" at bounding box center [574, 252] width 1035 height 218
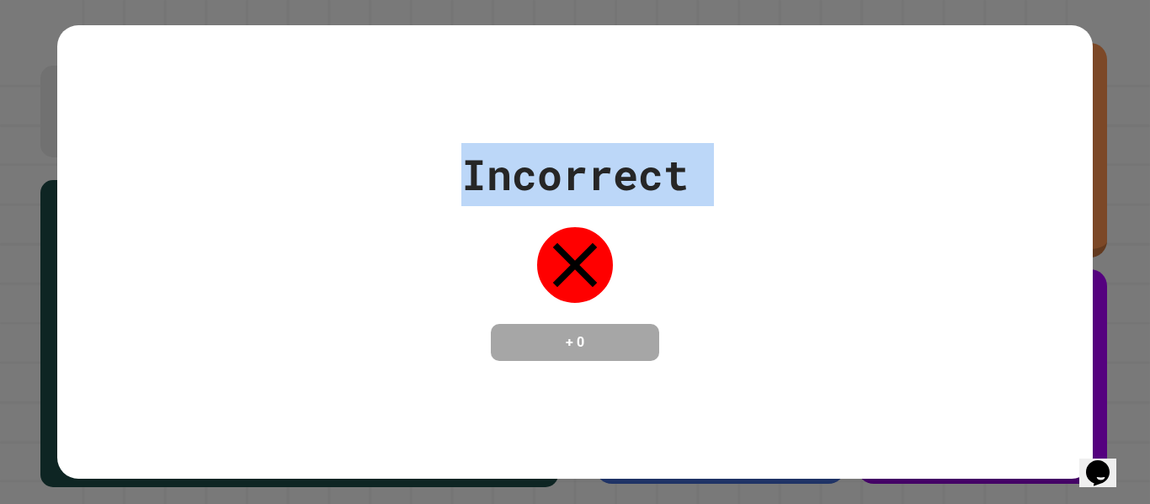
click at [828, 174] on div "Incorrect + 0" at bounding box center [574, 252] width 1035 height 218
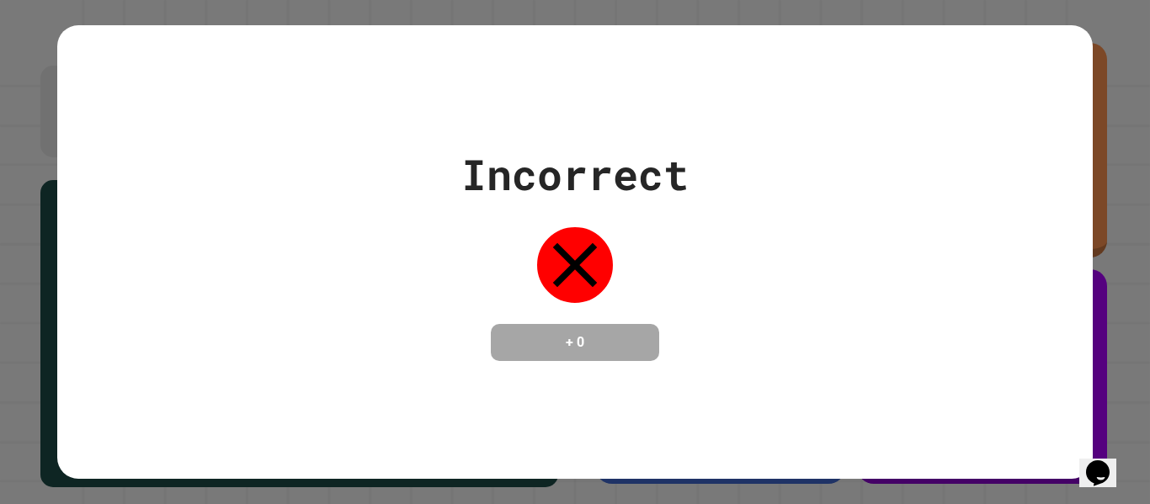
click at [828, 174] on div "Incorrect + 0" at bounding box center [574, 252] width 1035 height 218
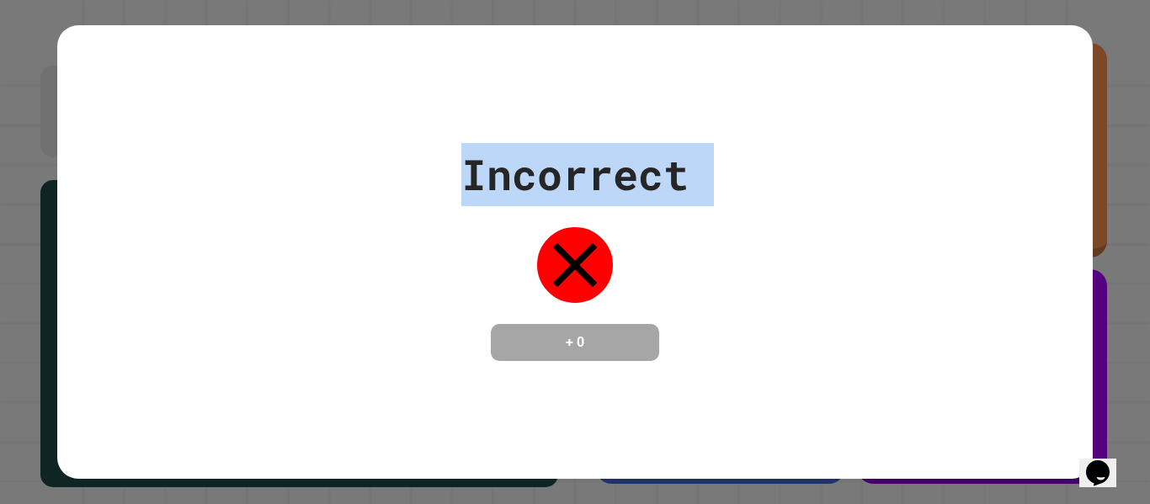
click at [828, 174] on div "Incorrect + 0" at bounding box center [574, 252] width 1035 height 218
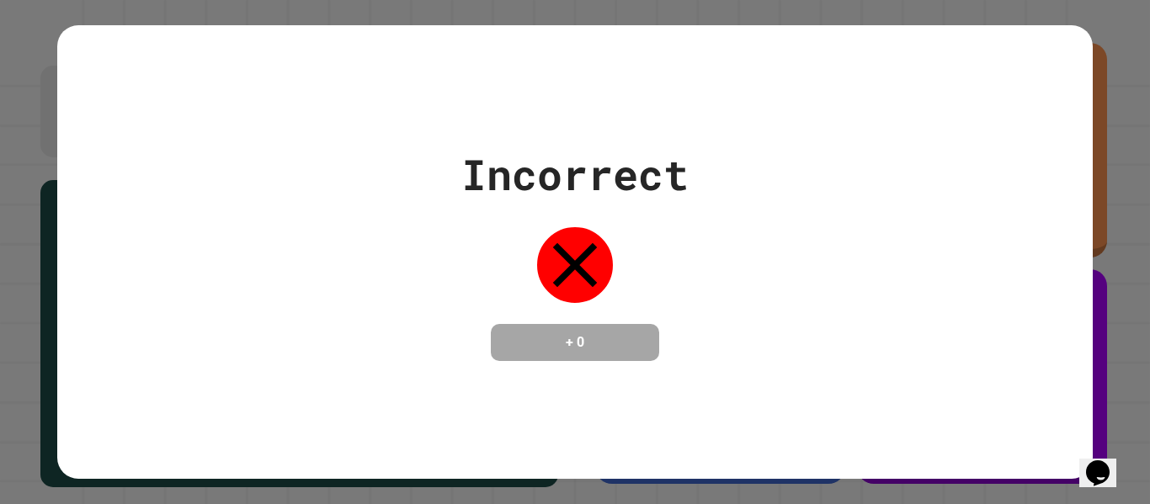
click at [828, 174] on div "Incorrect + 0" at bounding box center [574, 252] width 1035 height 218
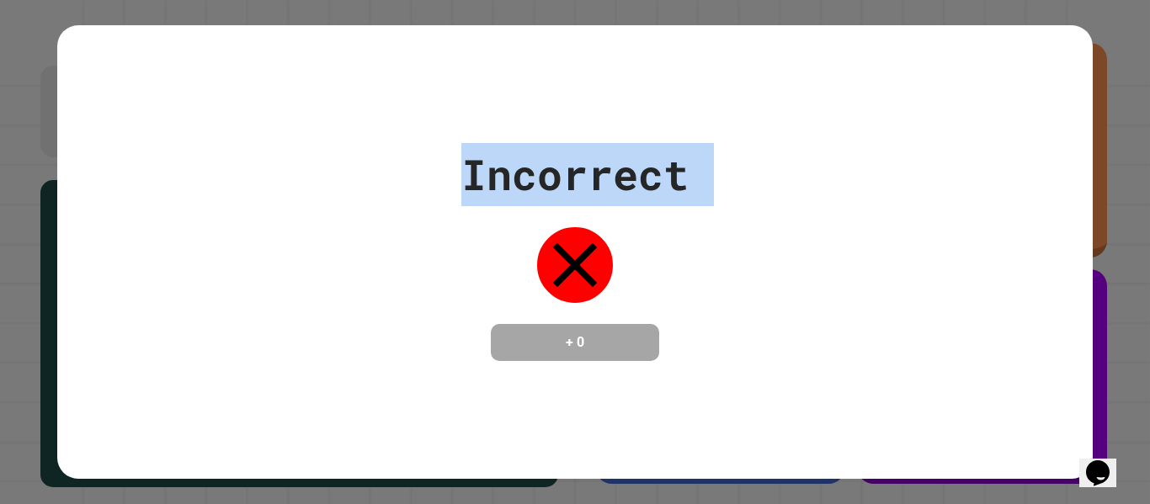
click at [828, 174] on div "Incorrect + 0" at bounding box center [574, 252] width 1035 height 218
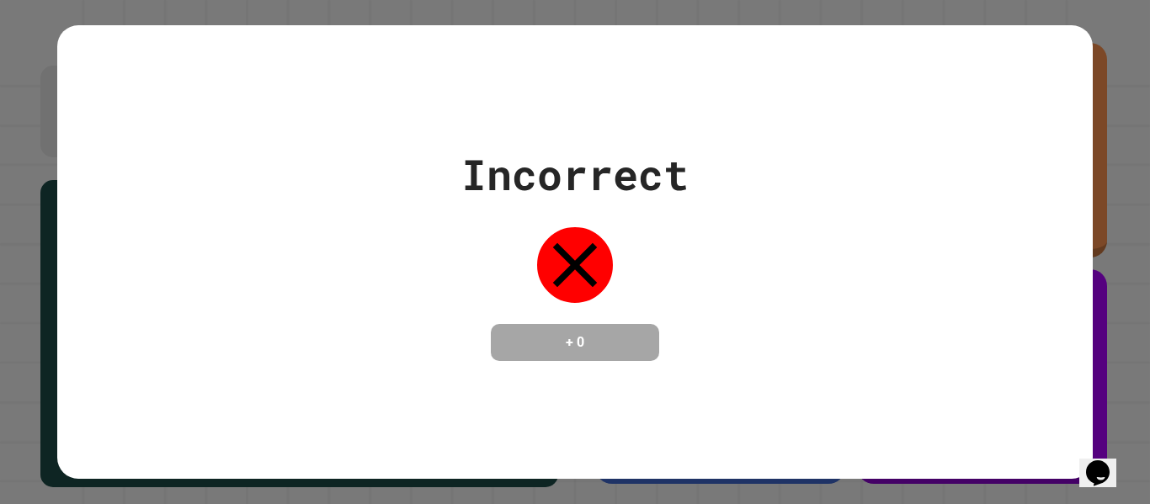
click at [828, 174] on div "Incorrect + 0" at bounding box center [574, 252] width 1035 height 218
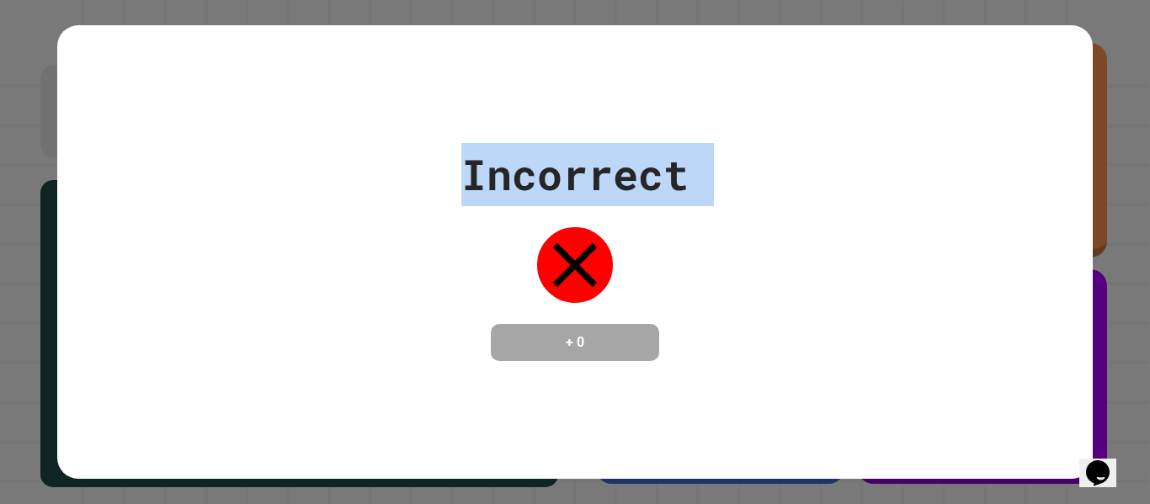
click at [828, 174] on div "Incorrect + 0" at bounding box center [574, 252] width 1035 height 218
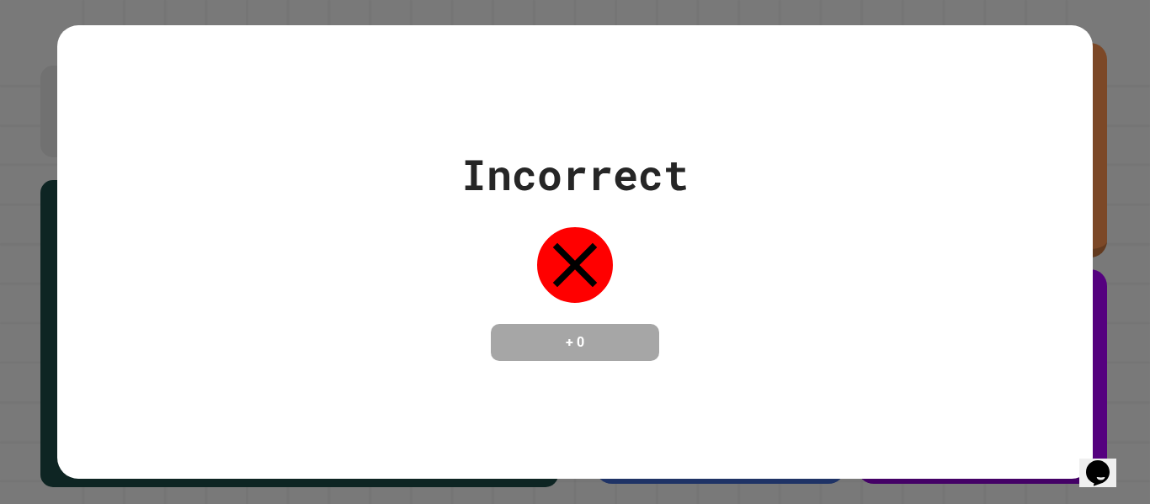
click at [828, 174] on div "Incorrect + 0" at bounding box center [574, 252] width 1035 height 218
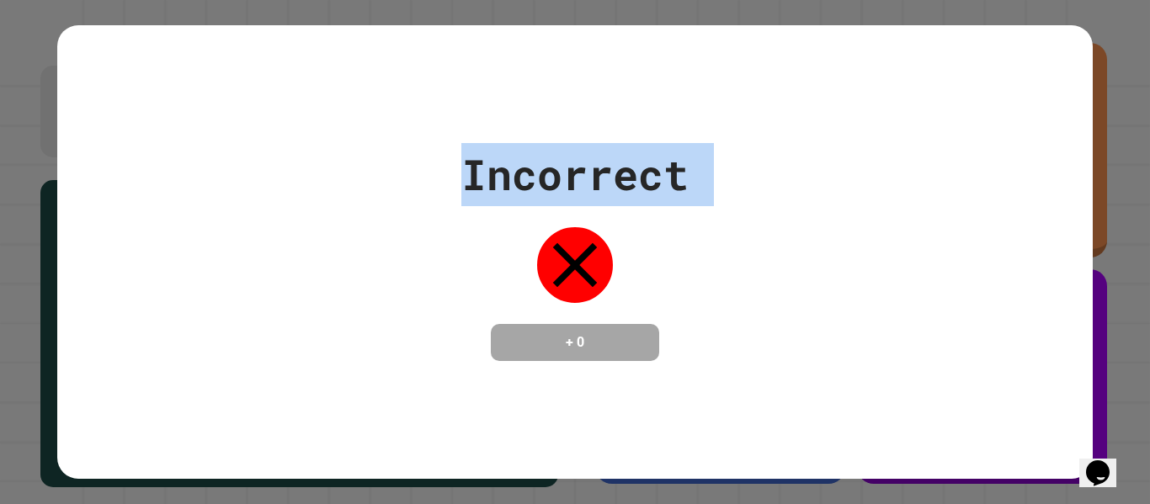
click at [828, 174] on div "Incorrect + 0" at bounding box center [574, 252] width 1035 height 218
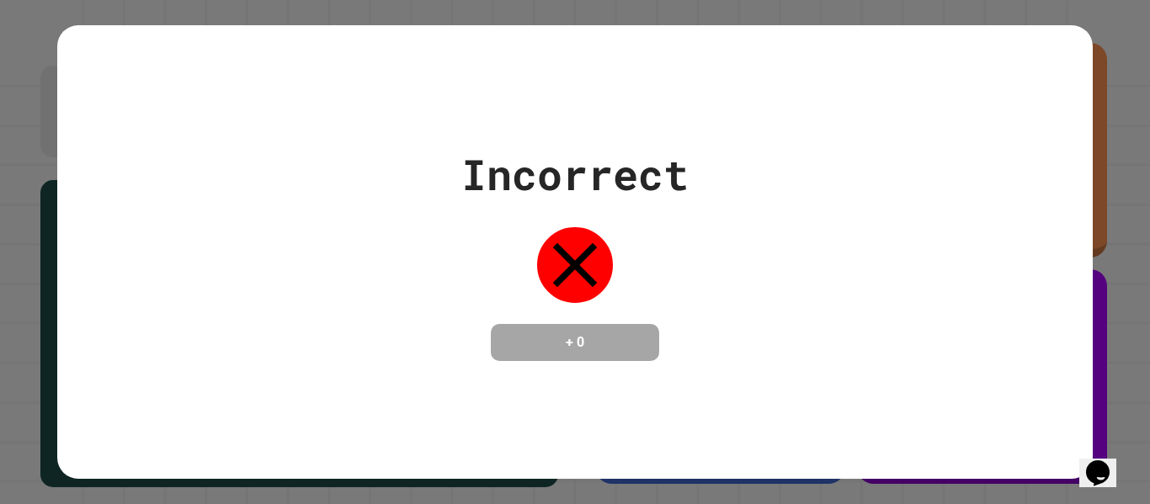
click at [828, 174] on div "Incorrect + 0" at bounding box center [574, 252] width 1035 height 218
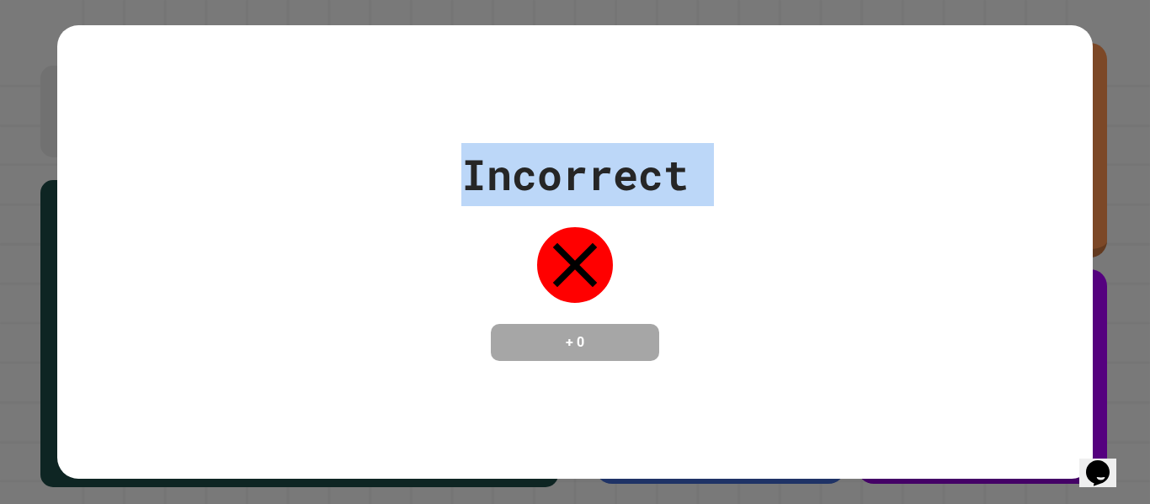
click at [828, 174] on div "Incorrect + 0" at bounding box center [574, 252] width 1035 height 218
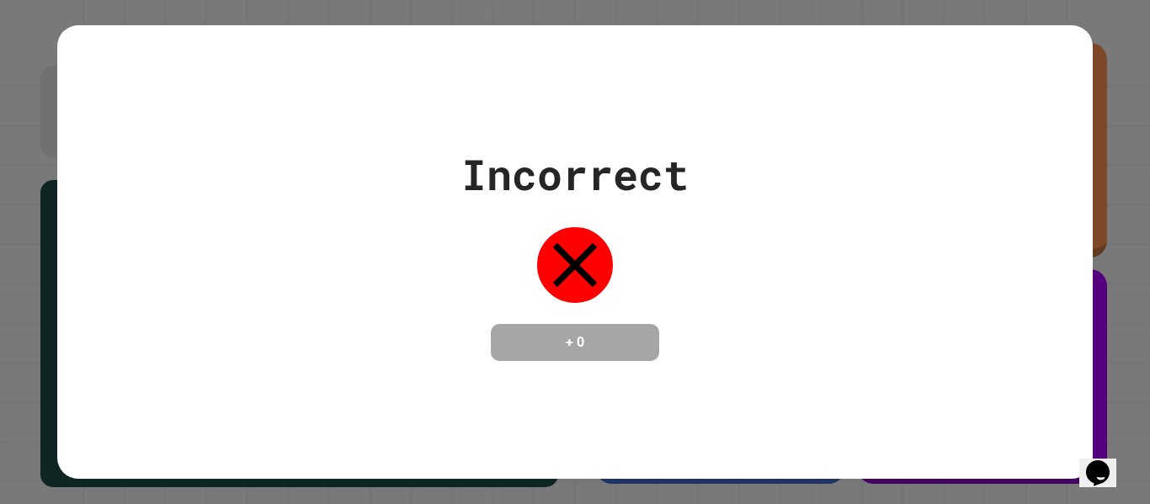
click at [828, 174] on div "Incorrect + 0" at bounding box center [574, 252] width 1035 height 218
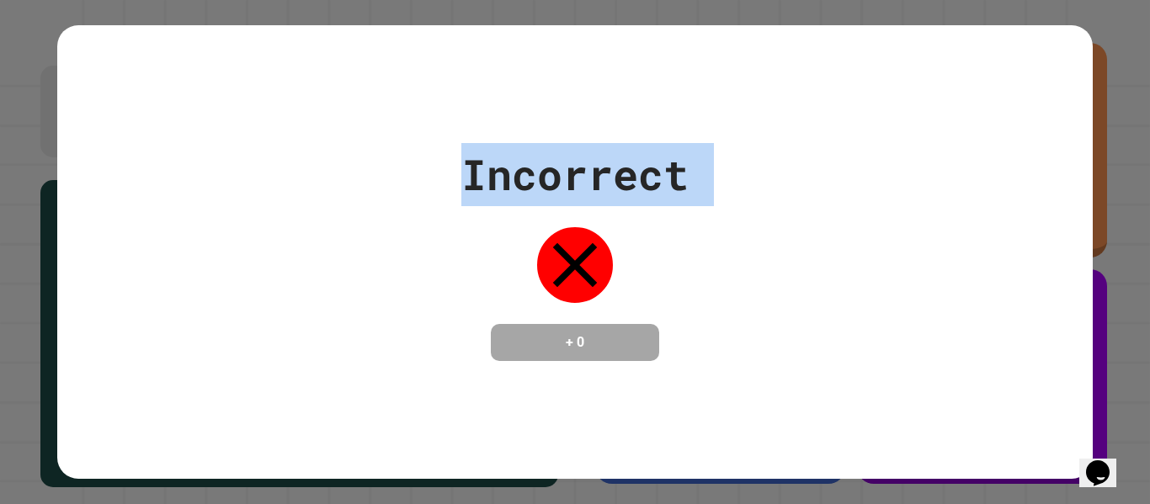
click at [828, 174] on div "Incorrect + 0" at bounding box center [574, 252] width 1035 height 218
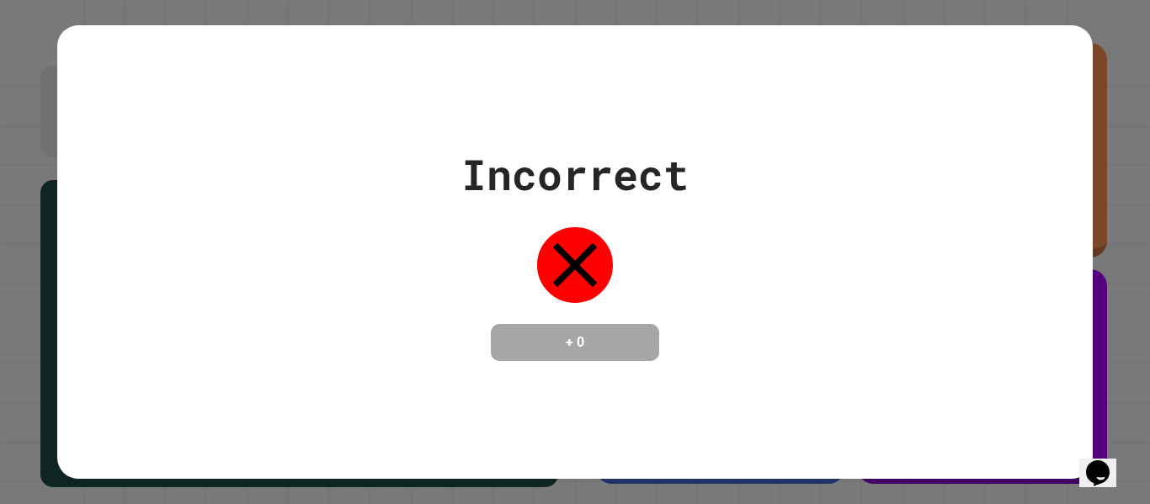
click at [703, 195] on div "Incorrect + 0" at bounding box center [574, 252] width 1035 height 218
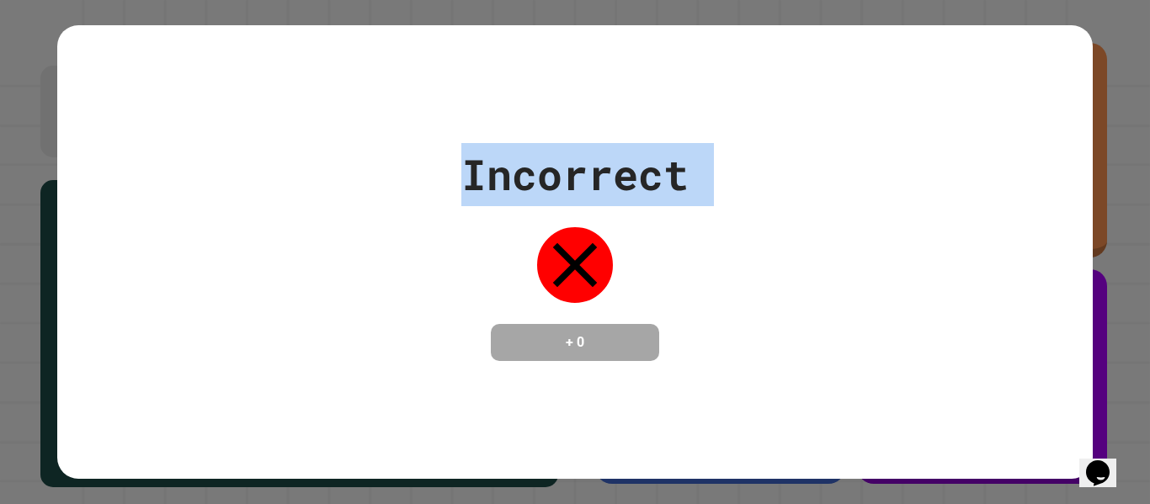
click at [703, 195] on div "Incorrect + 0" at bounding box center [574, 252] width 1035 height 218
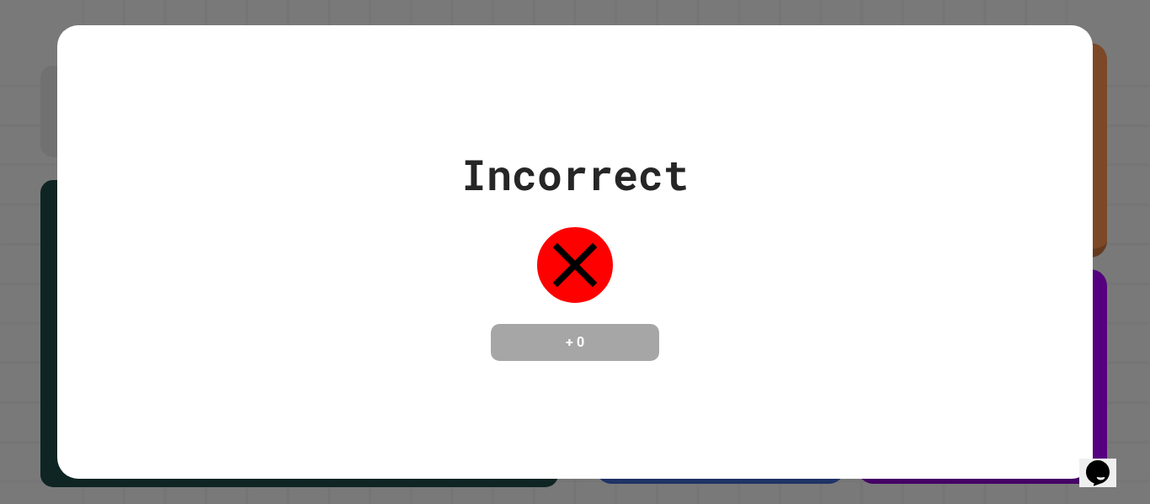
click at [703, 195] on div "Incorrect + 0" at bounding box center [574, 252] width 1035 height 218
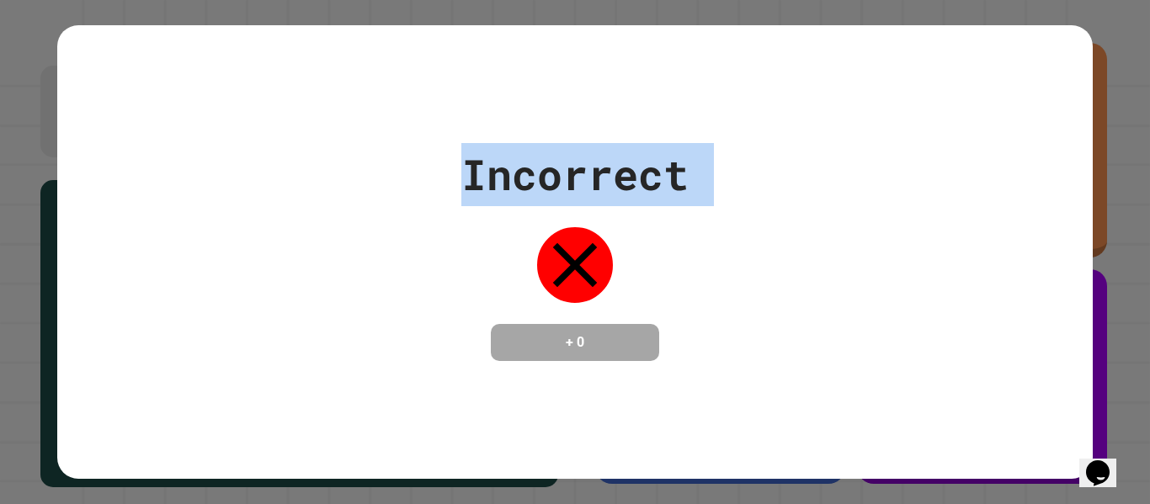
click at [703, 195] on div "Incorrect + 0" at bounding box center [574, 252] width 1035 height 218
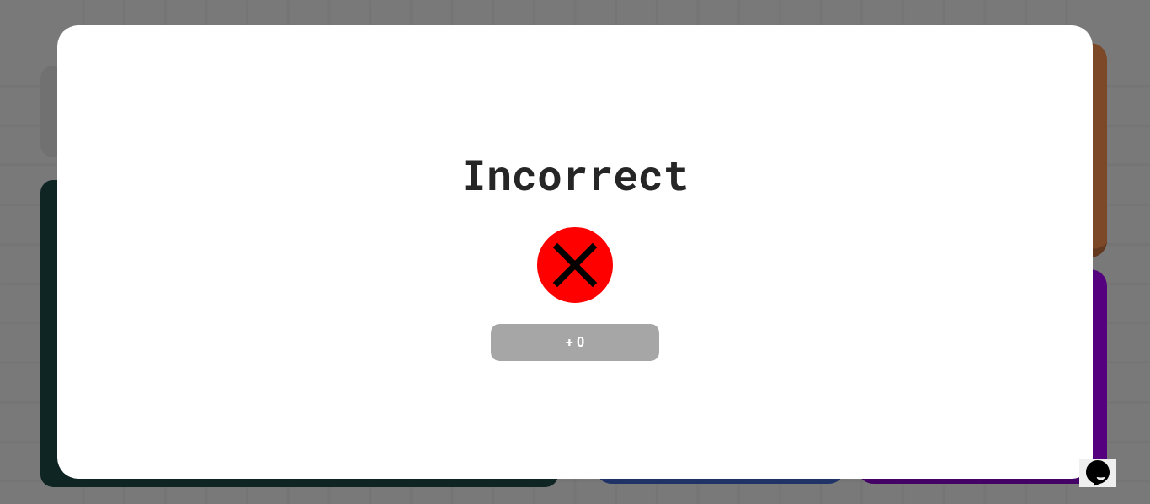
click at [703, 195] on div "Incorrect + 0" at bounding box center [574, 252] width 1035 height 218
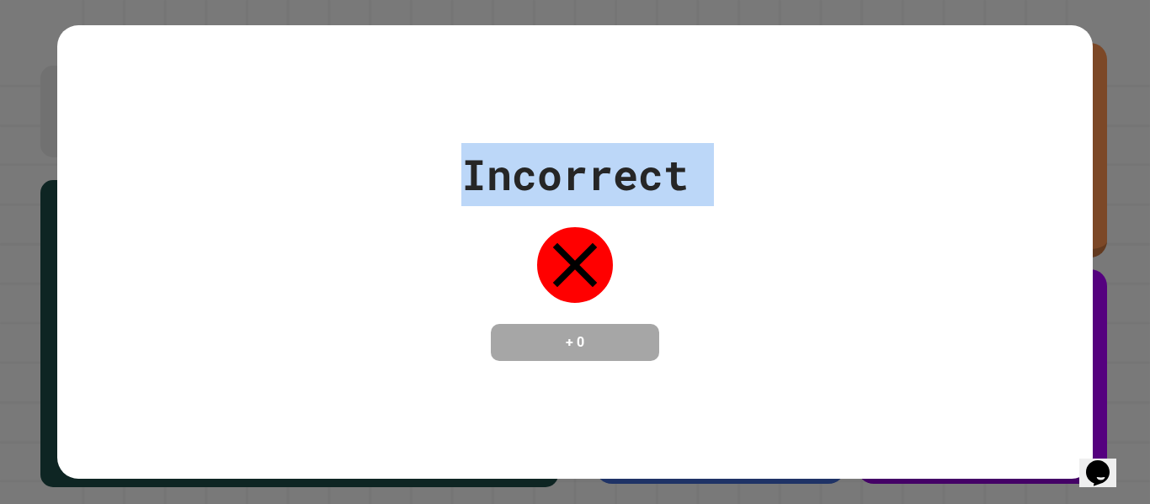
click at [703, 195] on div "Incorrect + 0" at bounding box center [574, 252] width 1035 height 218
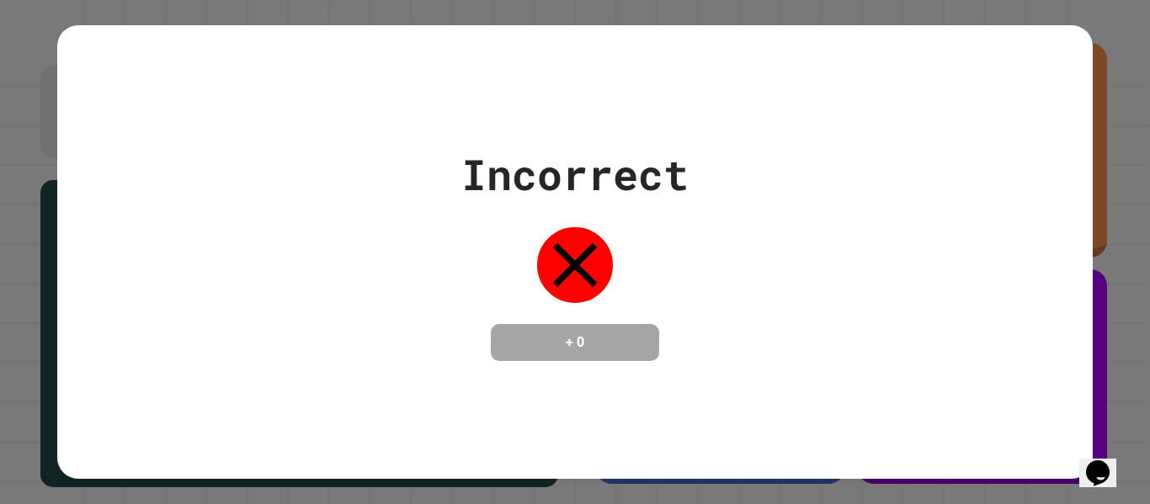
click at [703, 195] on div "Incorrect + 0" at bounding box center [574, 252] width 1035 height 218
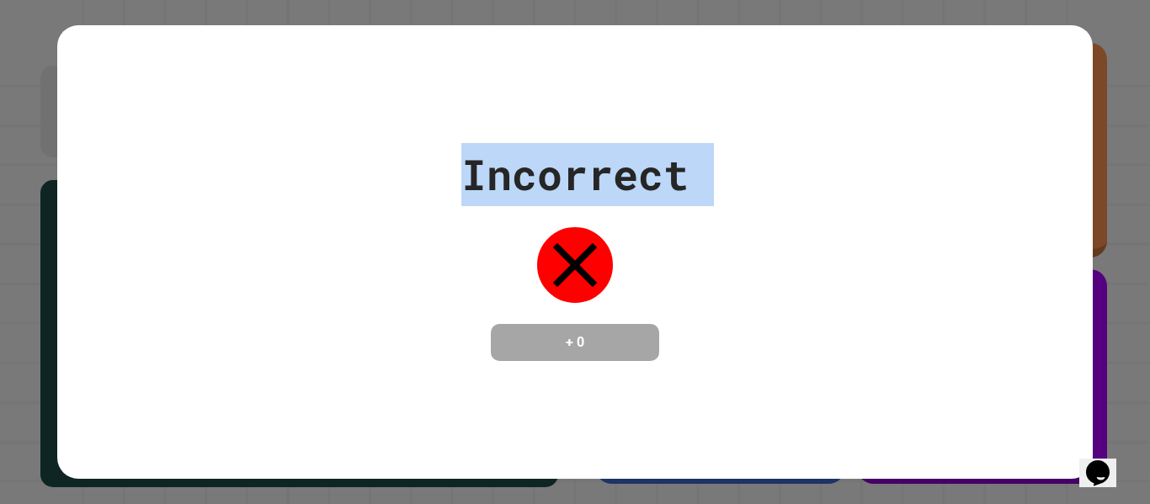
click at [703, 195] on div "Incorrect + 0" at bounding box center [574, 252] width 1035 height 218
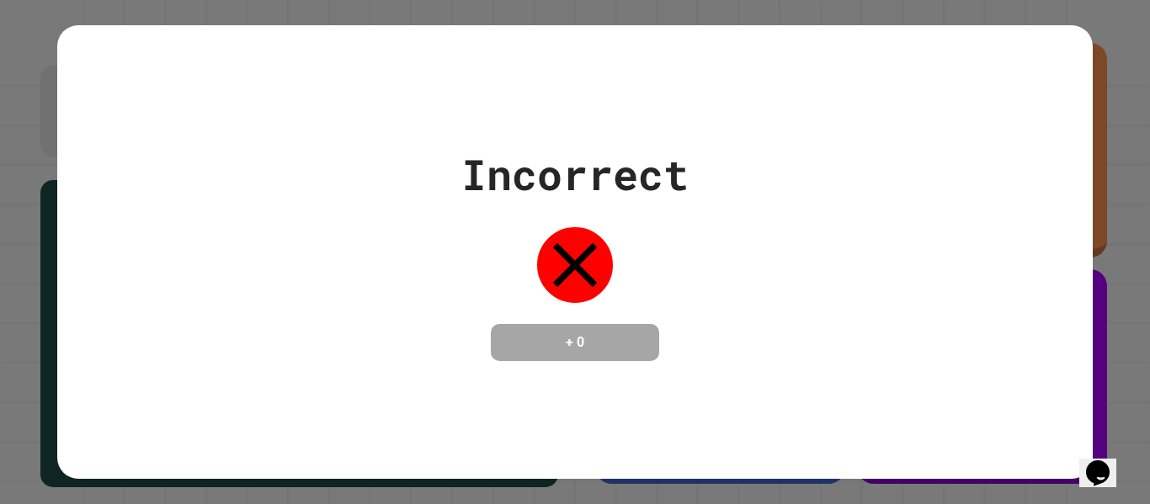
click at [703, 195] on div "Incorrect + 0" at bounding box center [574, 252] width 1035 height 218
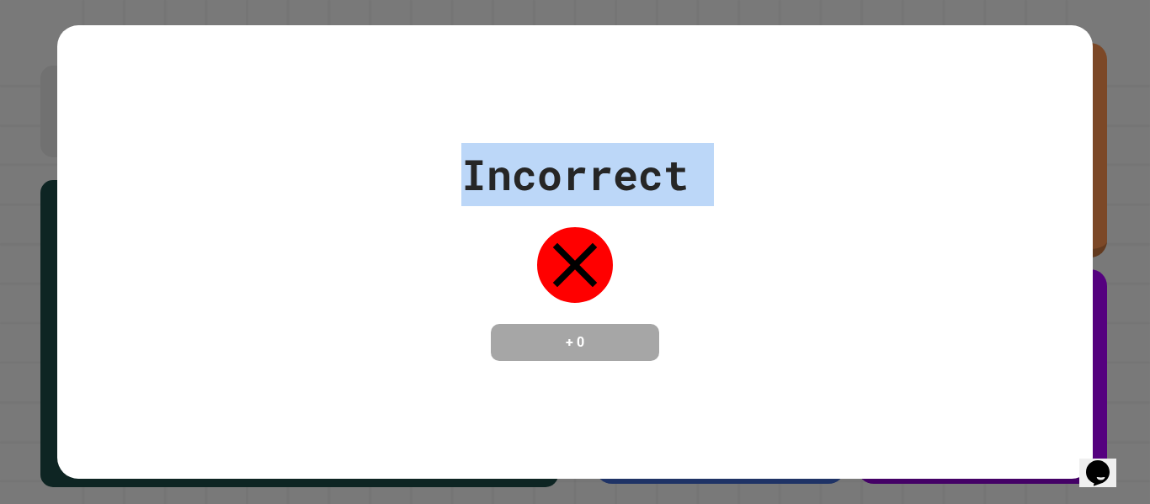
click at [703, 195] on div "Incorrect + 0" at bounding box center [574, 252] width 1035 height 218
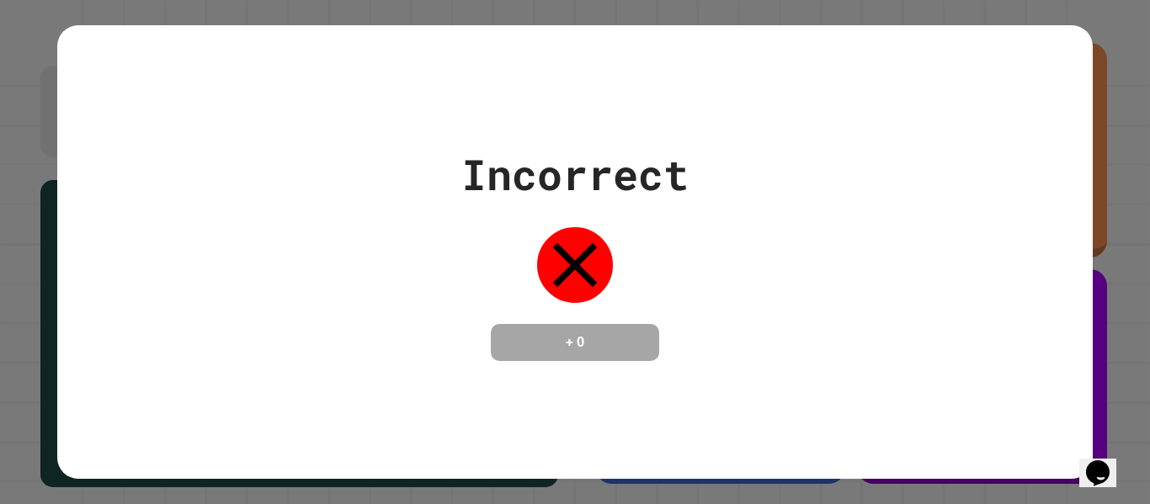
click at [703, 195] on div "Incorrect + 0" at bounding box center [574, 252] width 1035 height 218
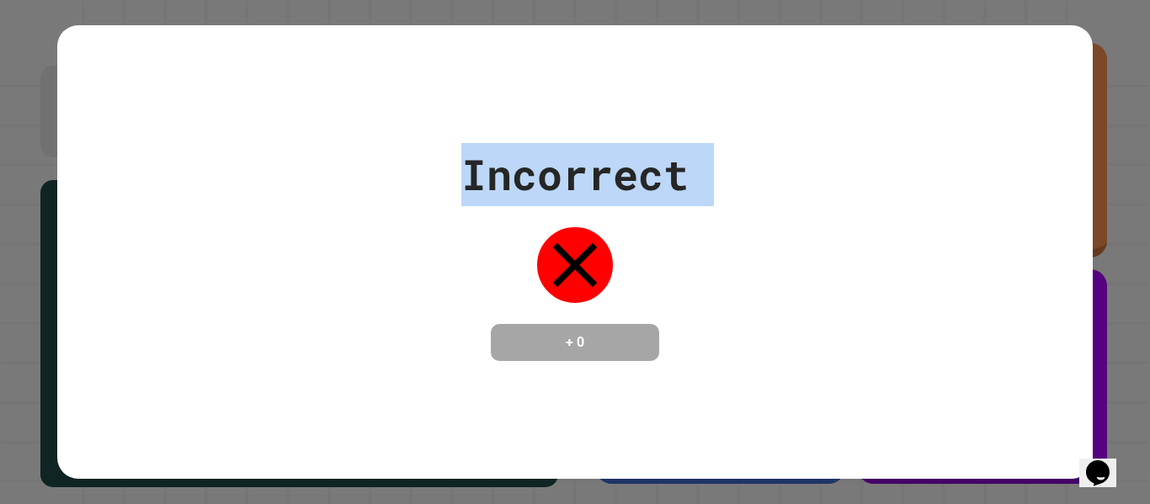
click at [703, 195] on div "Incorrect + 0" at bounding box center [574, 252] width 1035 height 218
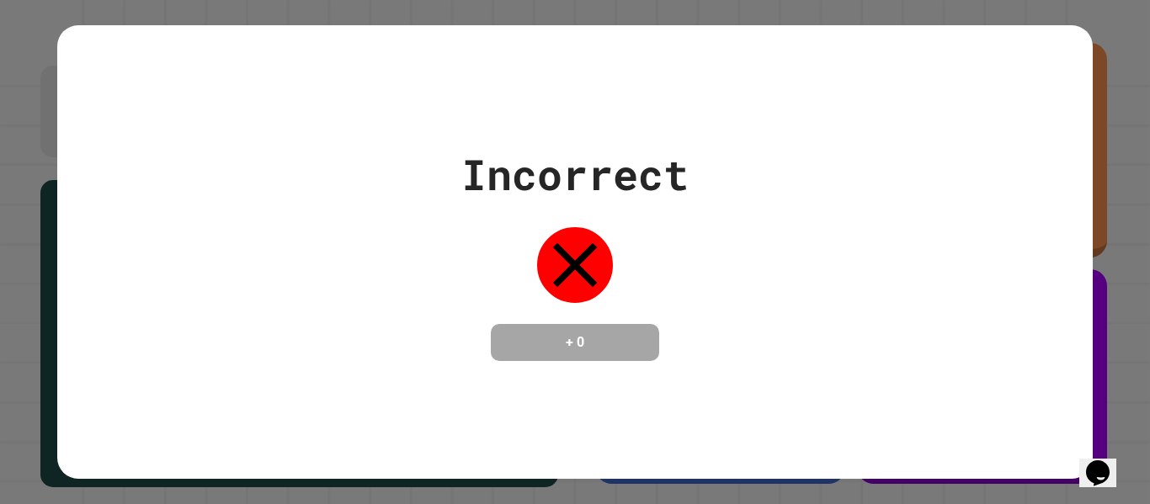
click at [703, 195] on div "Incorrect + 0" at bounding box center [574, 252] width 1035 height 218
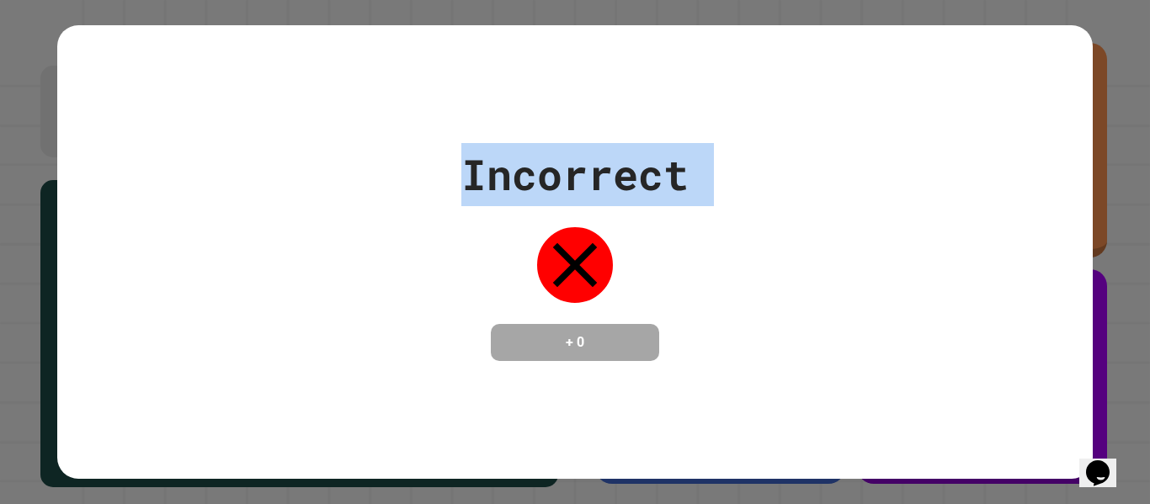
click at [703, 195] on div "Incorrect + 0" at bounding box center [574, 252] width 1035 height 218
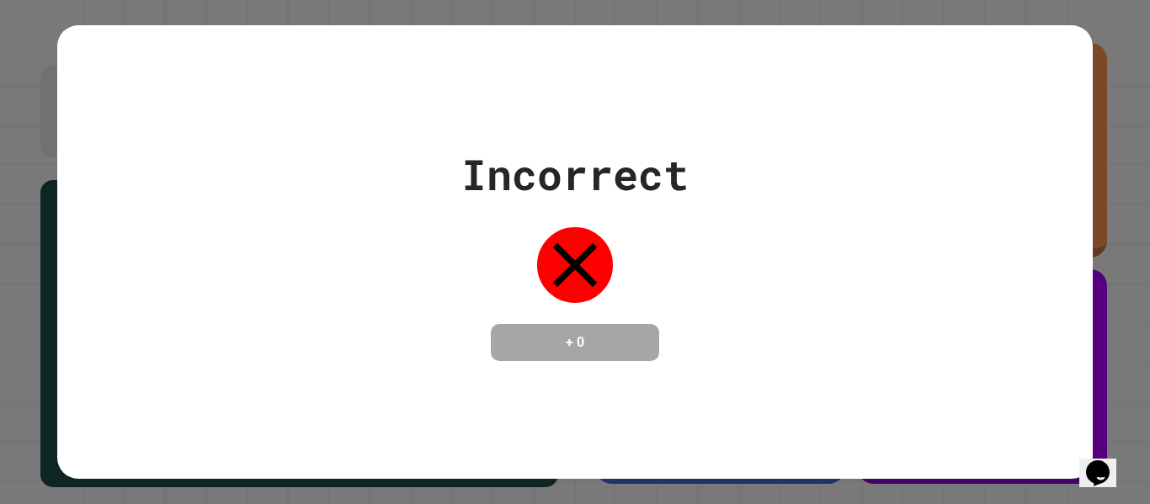
click at [703, 195] on div "Incorrect + 0" at bounding box center [574, 252] width 1035 height 218
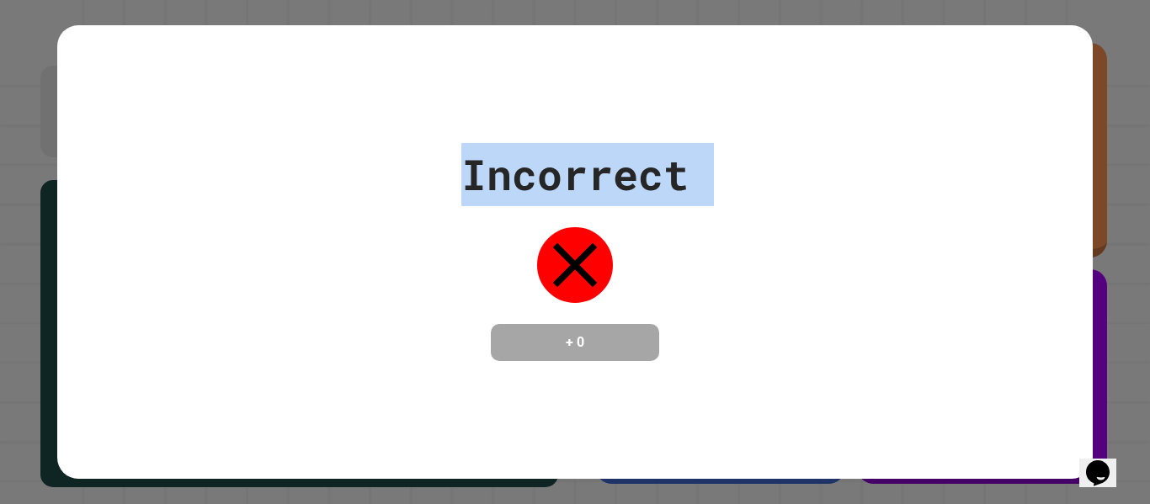
click at [703, 195] on div "Incorrect + 0" at bounding box center [574, 252] width 1035 height 218
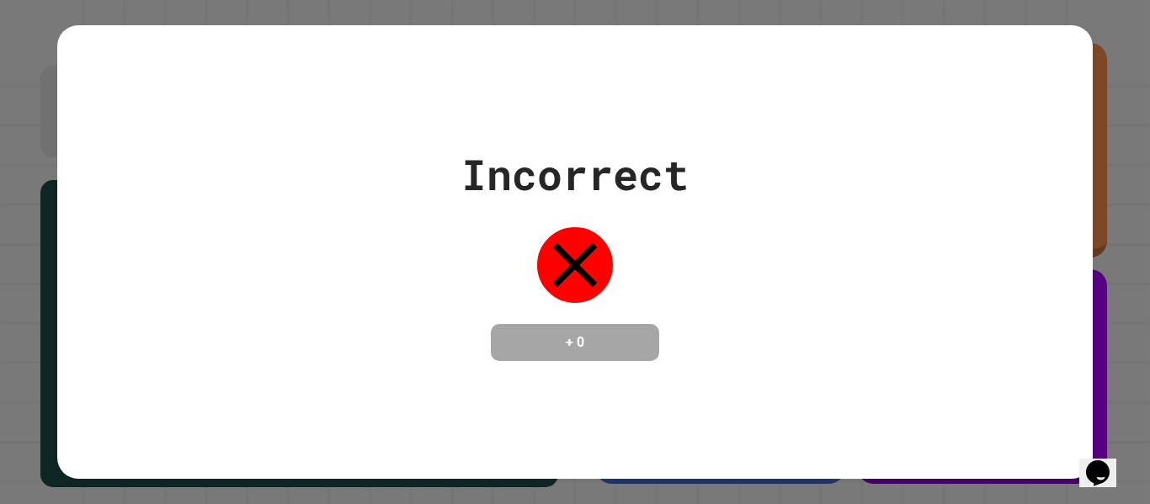
click at [713, 162] on div "Incorrect + 0" at bounding box center [574, 252] width 1035 height 218
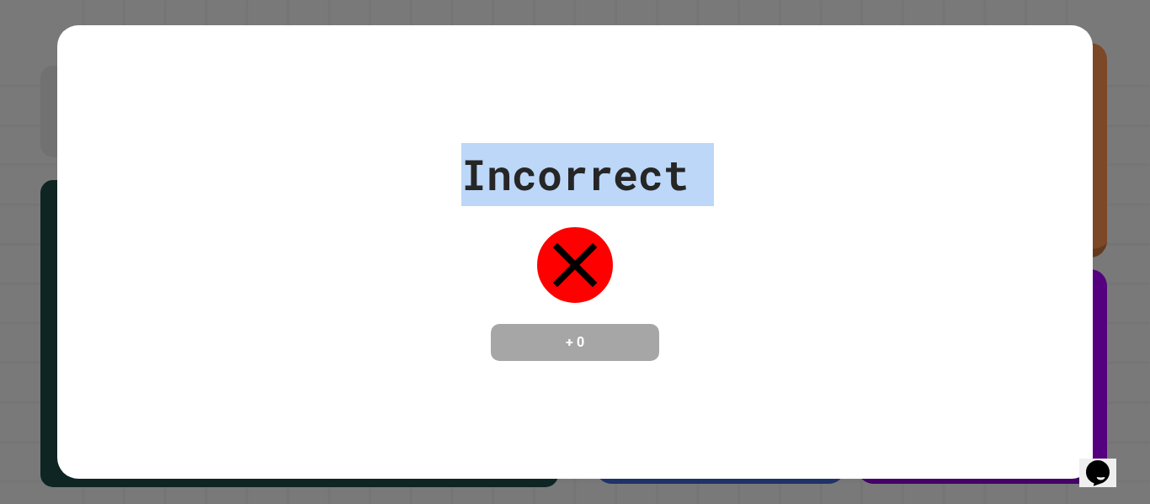
click at [713, 162] on div "Incorrect + 0" at bounding box center [574, 252] width 1035 height 218
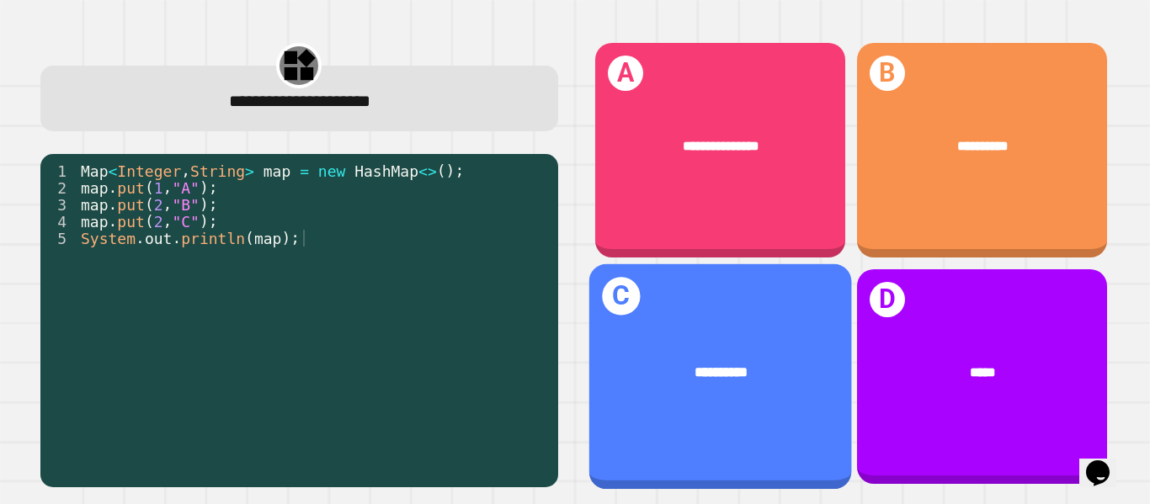
click at [771, 348] on div "**********" at bounding box center [720, 373] width 263 height 78
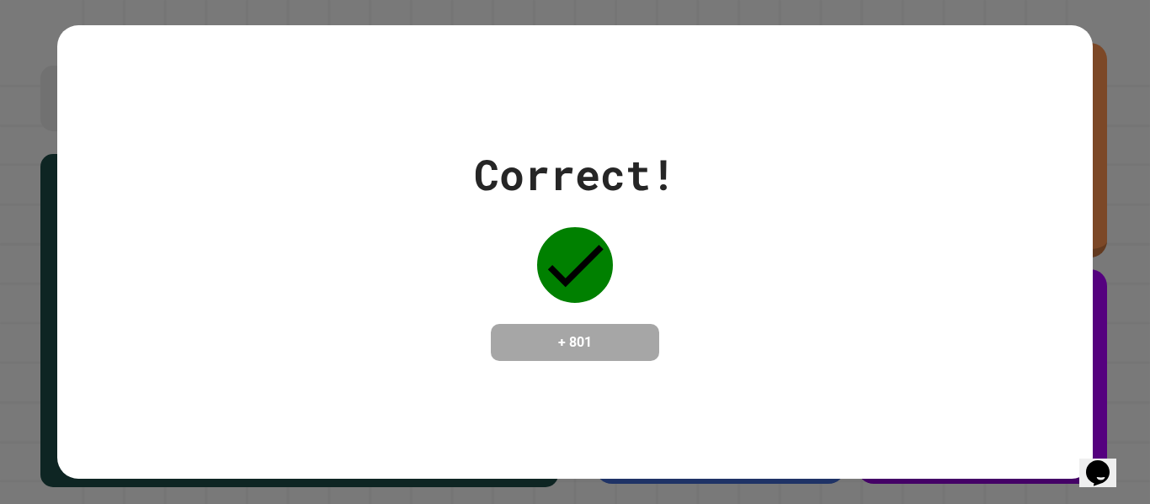
click at [552, 269] on icon at bounding box center [575, 265] width 76 height 76
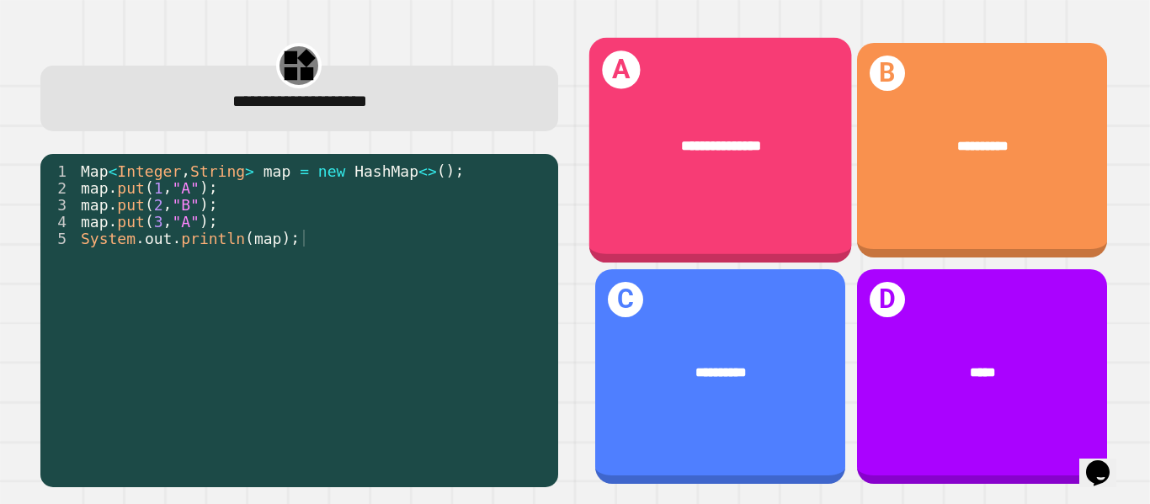
click at [762, 195] on div "**********" at bounding box center [720, 151] width 263 height 226
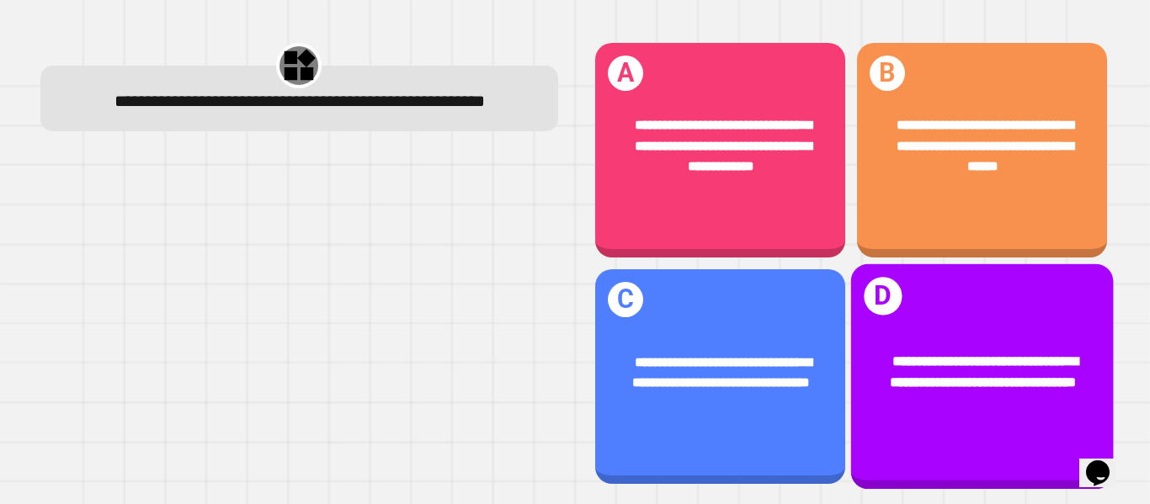
click at [910, 367] on span "**********" at bounding box center [984, 372] width 189 height 35
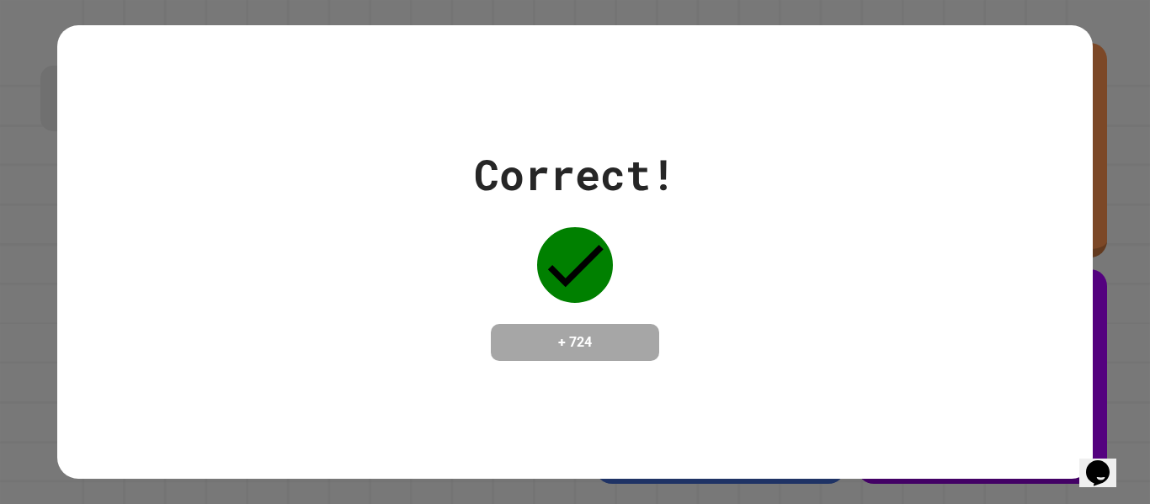
click at [547, 159] on div "Correct!" at bounding box center [575, 174] width 202 height 63
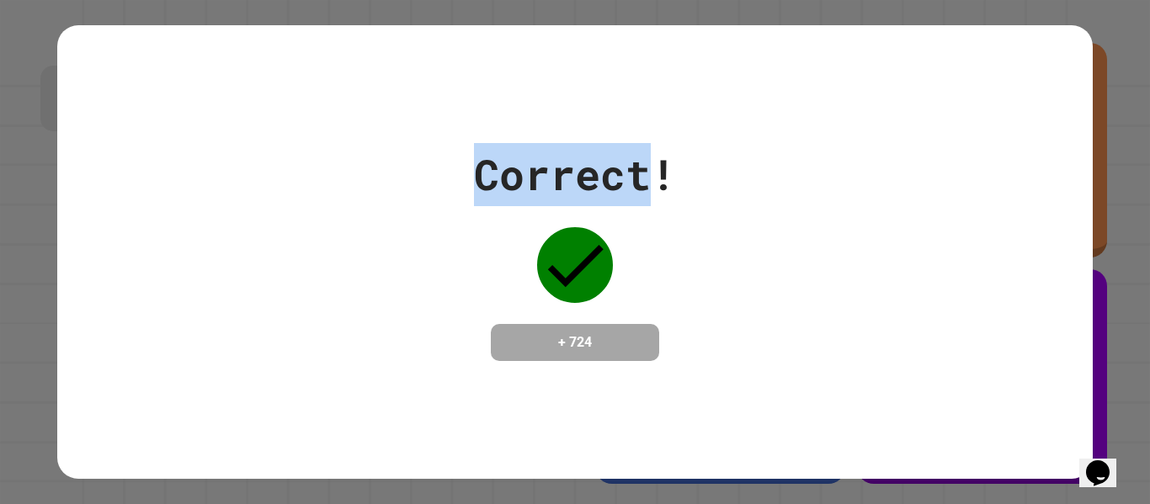
click at [547, 159] on div "Correct!" at bounding box center [575, 174] width 202 height 63
click at [563, 157] on div "Correct!" at bounding box center [575, 174] width 202 height 63
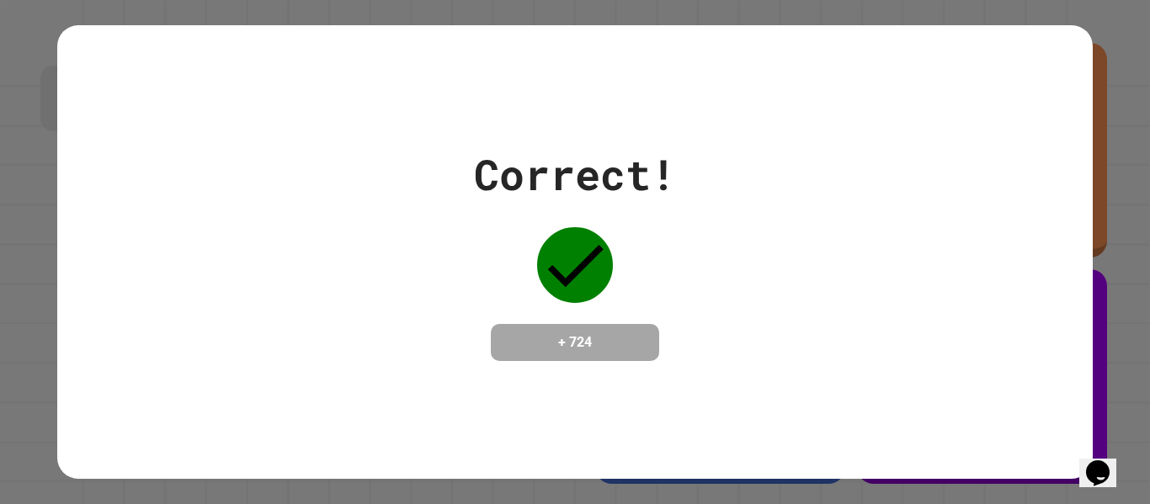
click at [601, 163] on div "Correct!" at bounding box center [575, 174] width 202 height 63
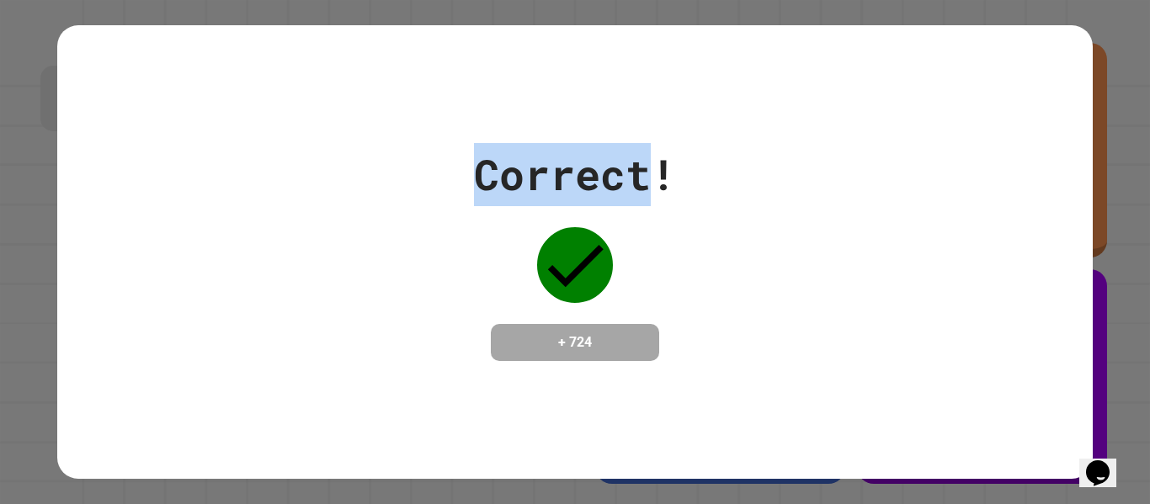
click at [601, 163] on div "Correct!" at bounding box center [575, 174] width 202 height 63
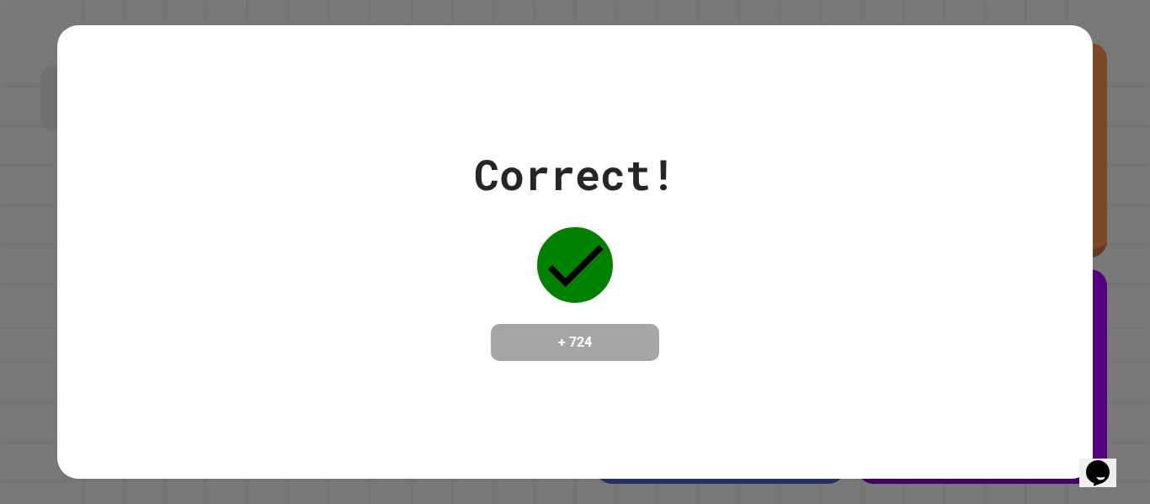
click at [601, 163] on div "Correct!" at bounding box center [575, 174] width 202 height 63
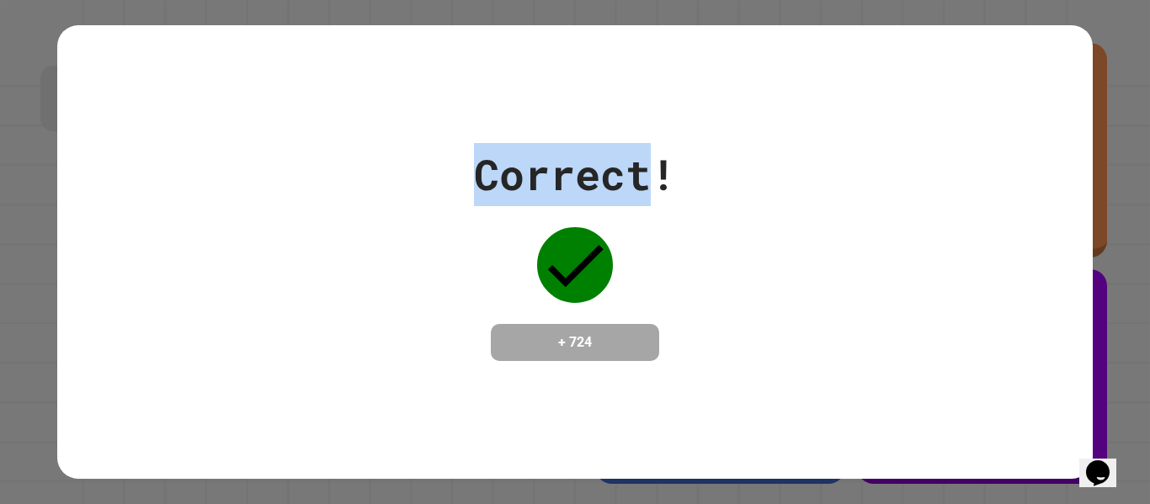
click at [601, 163] on div "Correct!" at bounding box center [575, 174] width 202 height 63
click at [565, 165] on div "Correct!" at bounding box center [575, 174] width 202 height 63
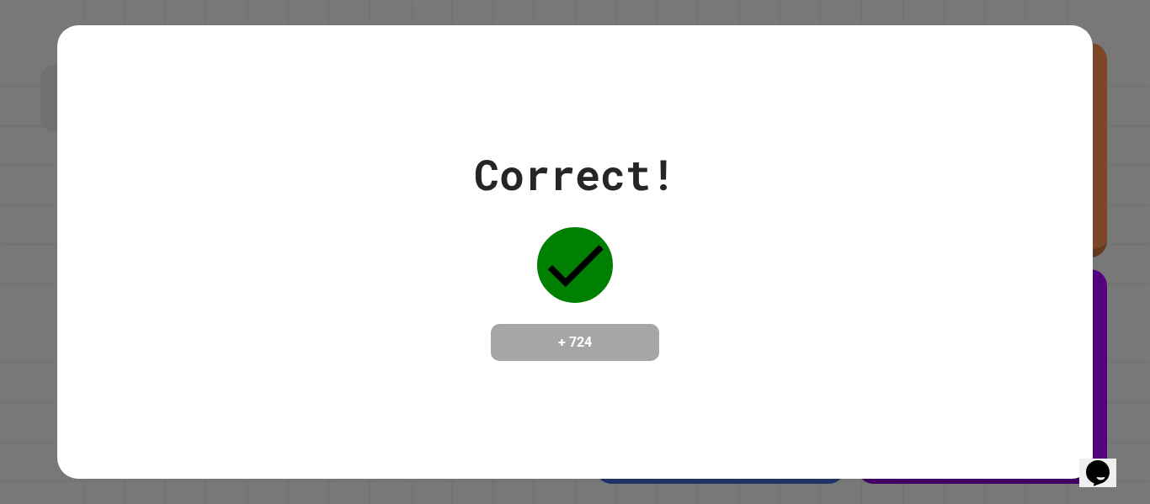
click at [571, 166] on div "Correct!" at bounding box center [575, 174] width 202 height 63
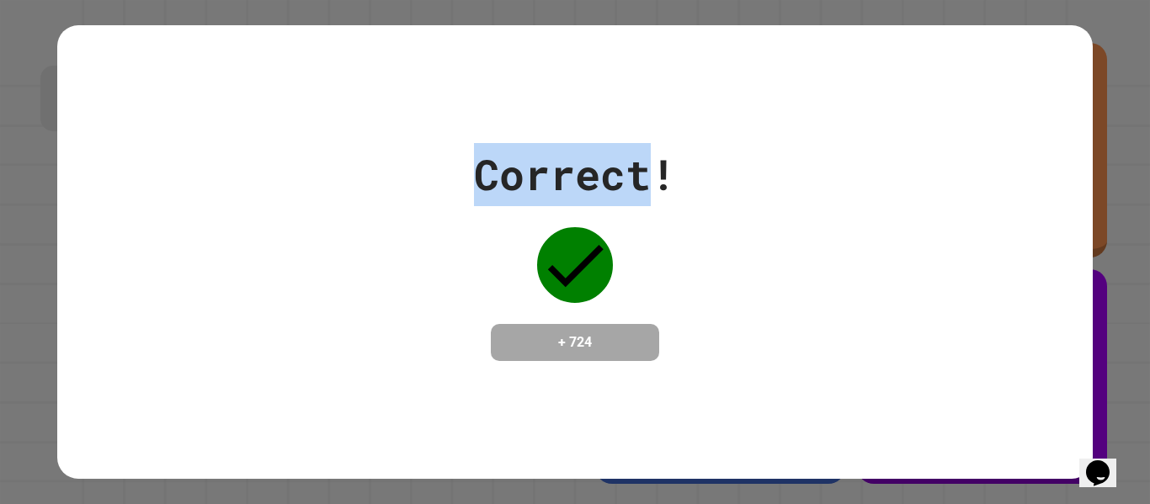
click at [571, 166] on div "Correct!" at bounding box center [575, 174] width 202 height 63
click at [590, 162] on div "Correct!" at bounding box center [575, 174] width 202 height 63
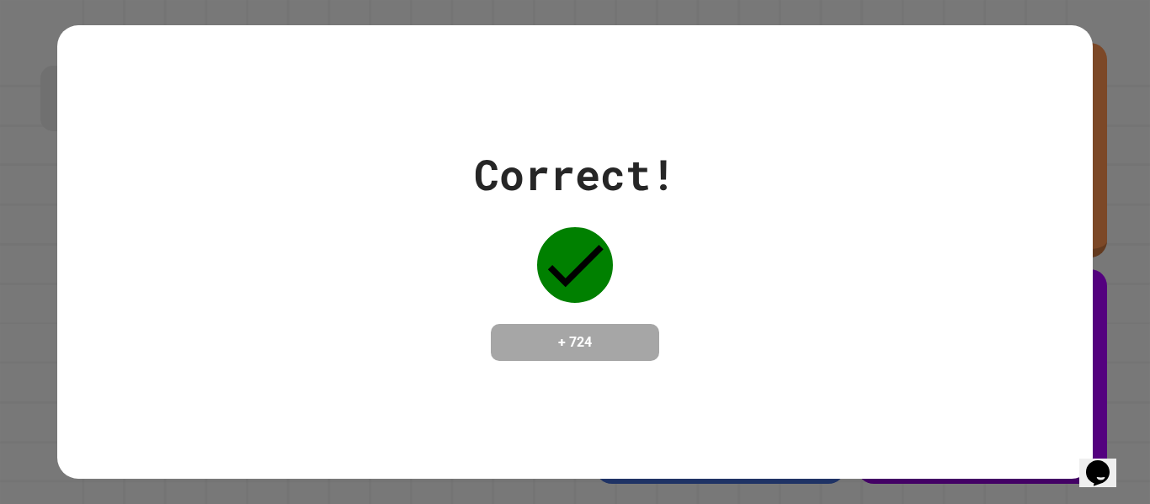
click at [590, 162] on div "Correct!" at bounding box center [575, 174] width 202 height 63
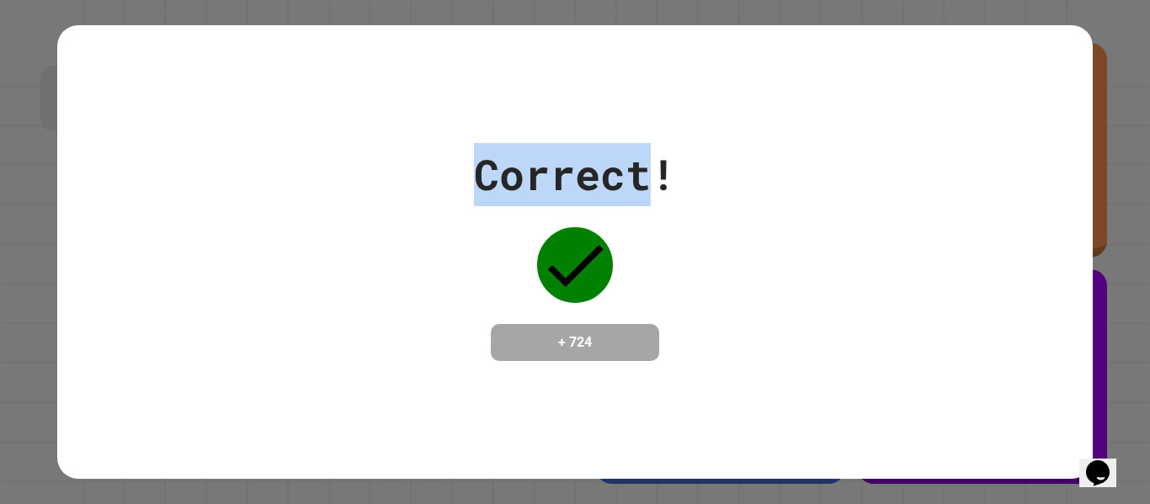
click at [590, 162] on div "Correct!" at bounding box center [575, 174] width 202 height 63
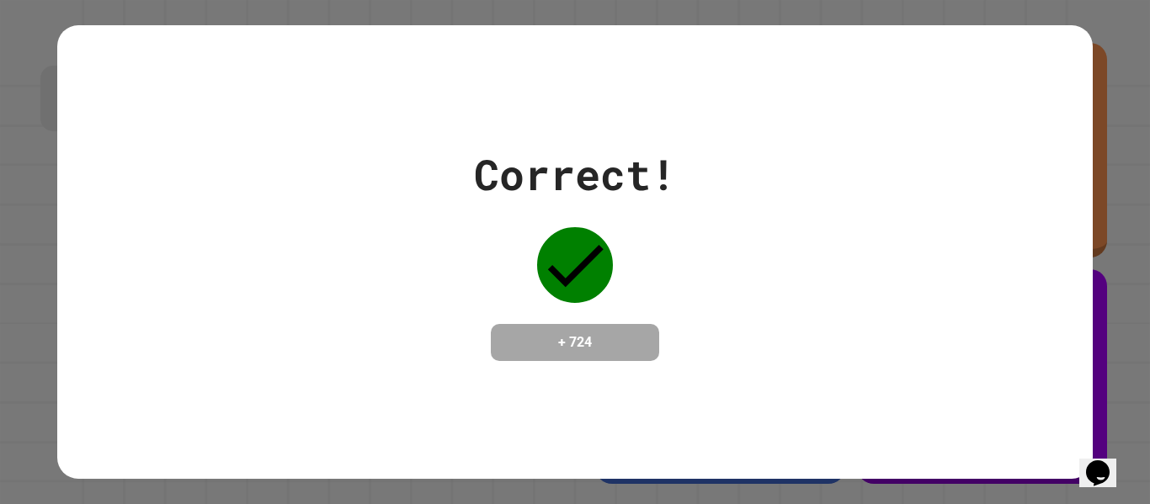
click at [622, 174] on div "Correct!" at bounding box center [575, 174] width 202 height 63
click at [599, 173] on div "Correct!" at bounding box center [575, 174] width 202 height 63
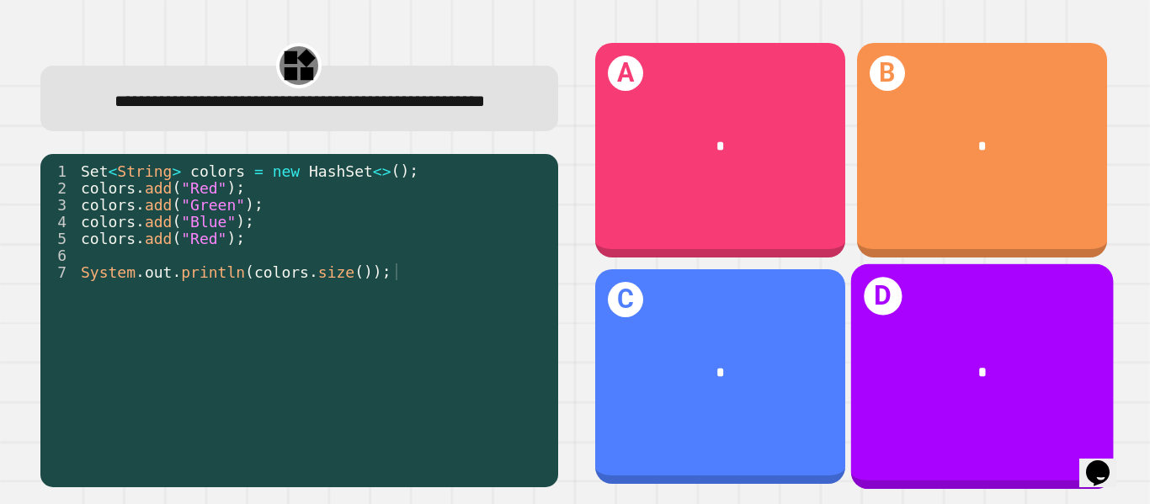
click at [958, 355] on div "*" at bounding box center [982, 373] width 263 height 78
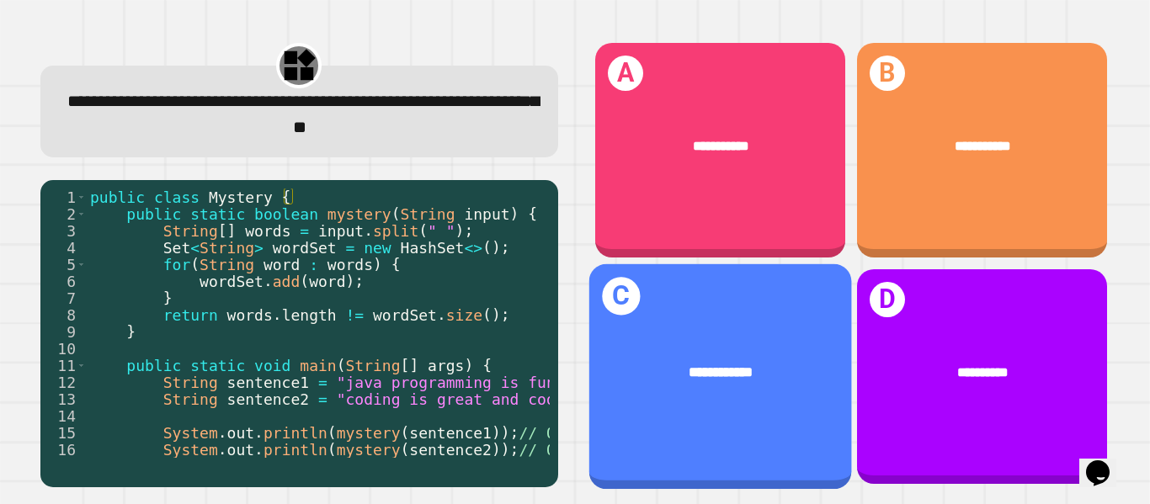
click at [716, 385] on div "**********" at bounding box center [720, 373] width 263 height 78
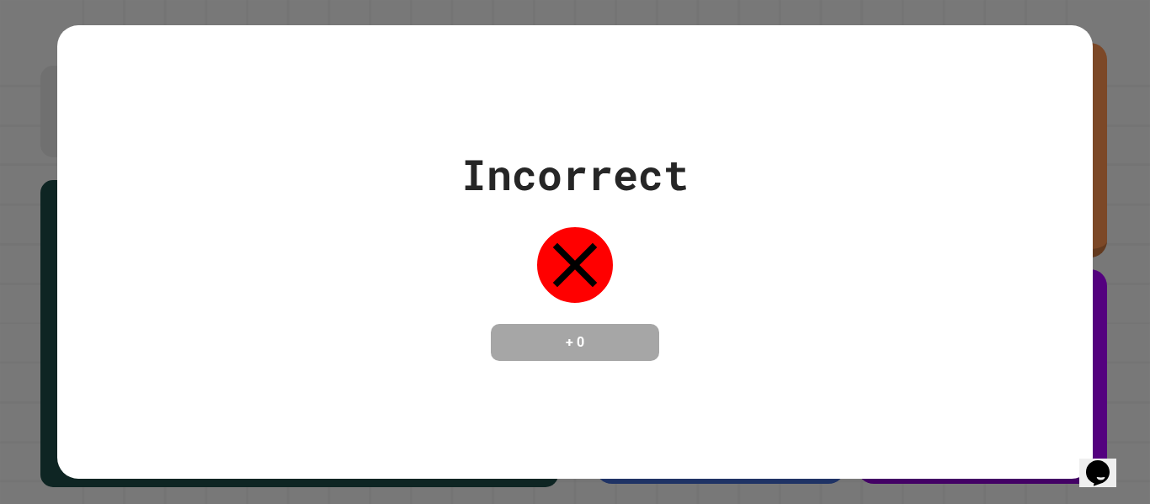
click at [670, 309] on div "Incorrect + 0" at bounding box center [575, 252] width 227 height 218
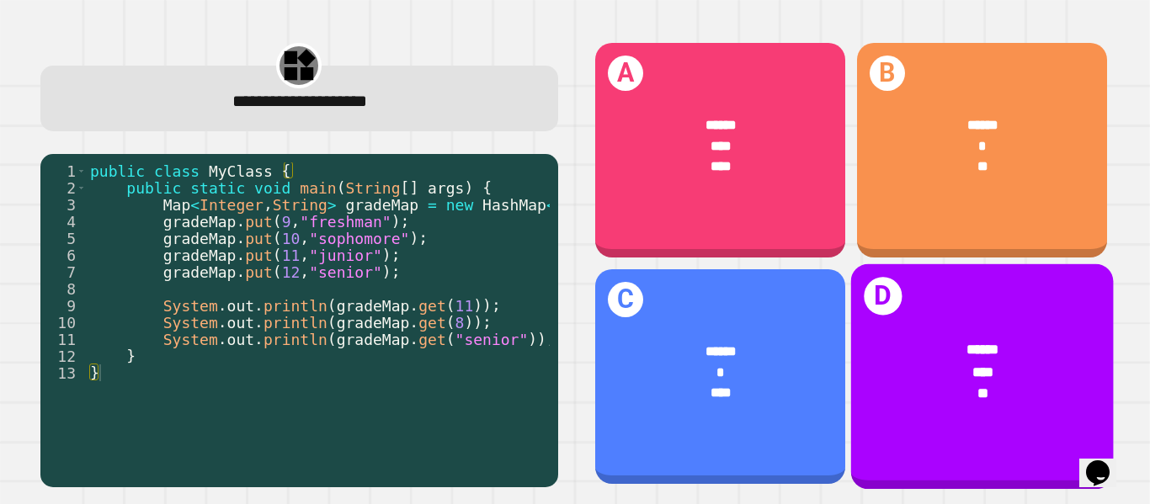
click at [905, 376] on div "****" at bounding box center [983, 373] width 206 height 22
